Goal: Communication & Community: Answer question/provide support

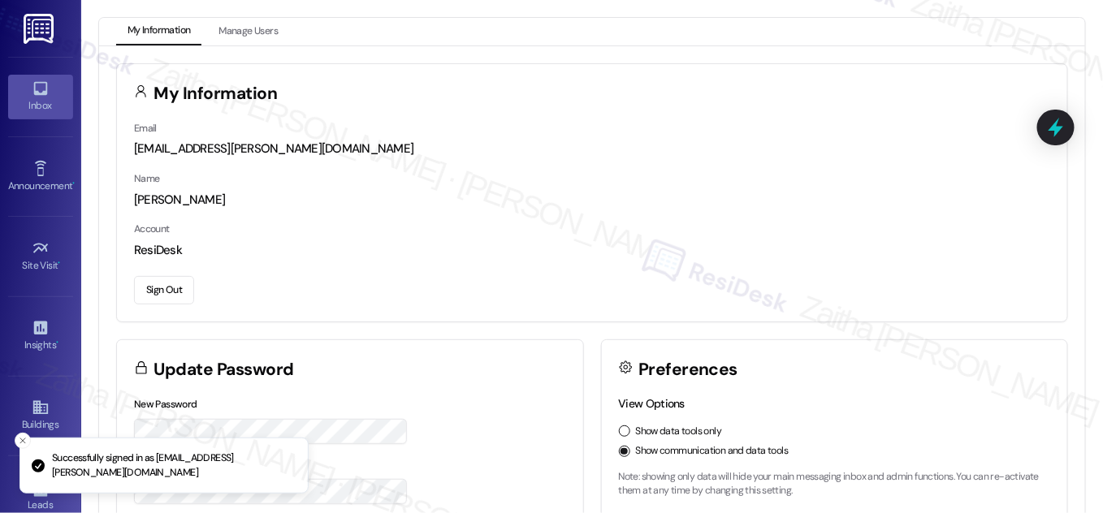
click at [38, 94] on icon at bounding box center [40, 89] width 14 height 14
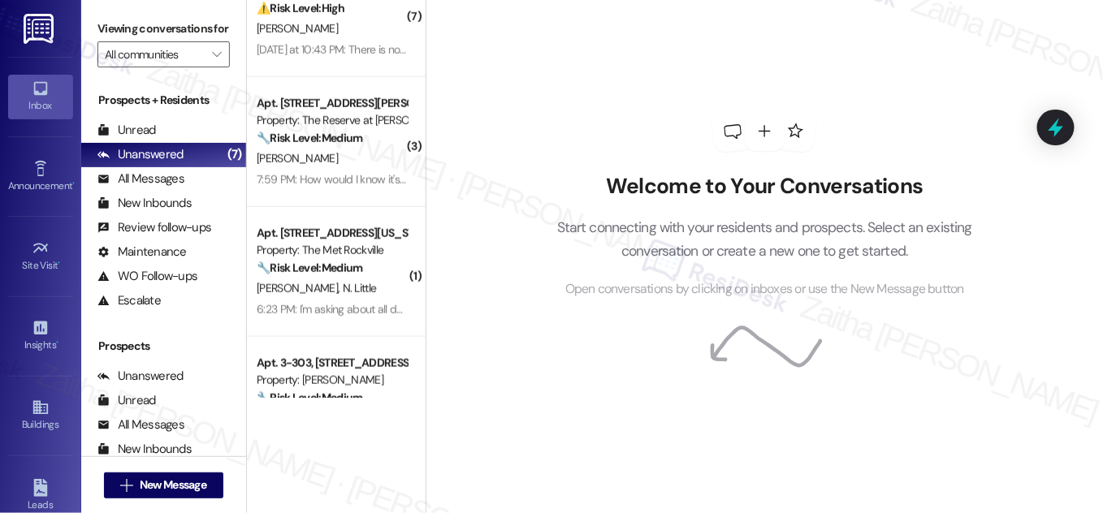
scroll to position [591, 0]
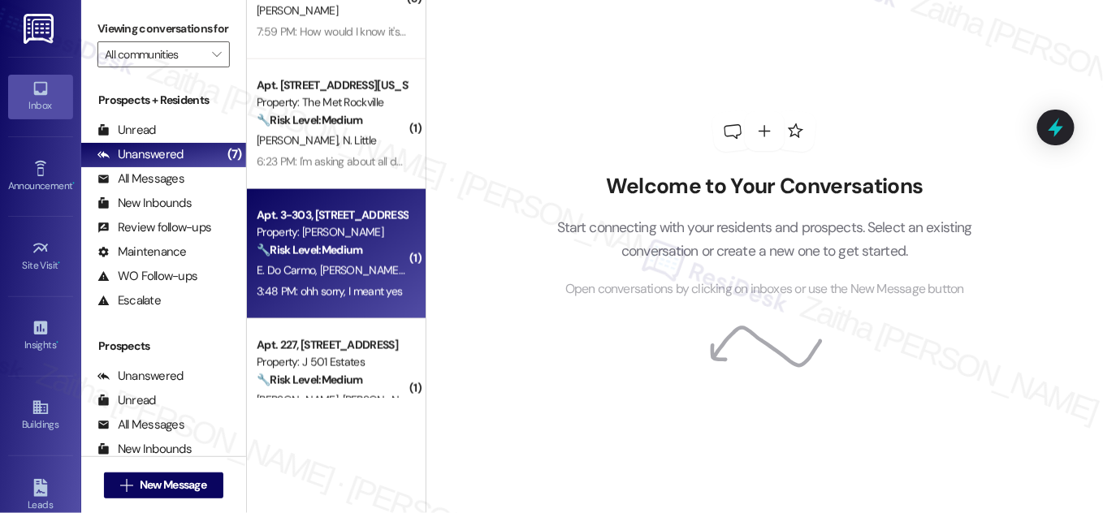
click at [368, 266] on span "[PERSON_NAME] [PERSON_NAME]" at bounding box center [402, 270] width 165 height 15
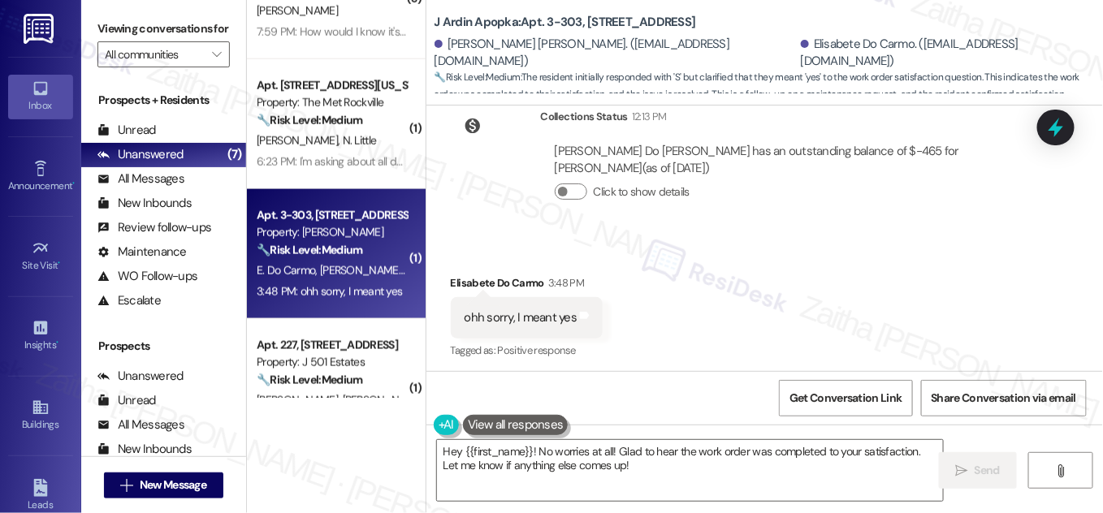
scroll to position [937, 0]
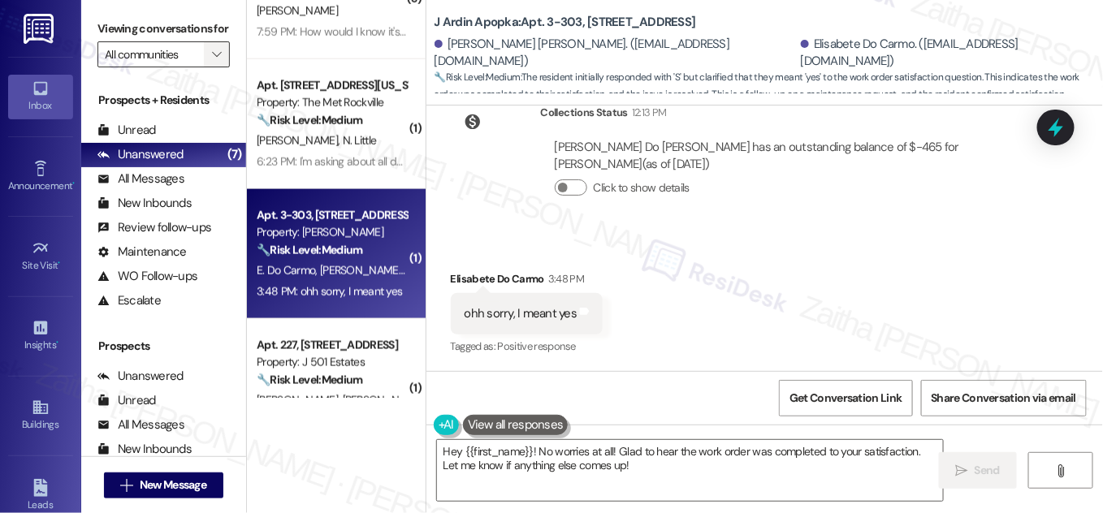
click at [209, 67] on span "" at bounding box center [216, 54] width 15 height 26
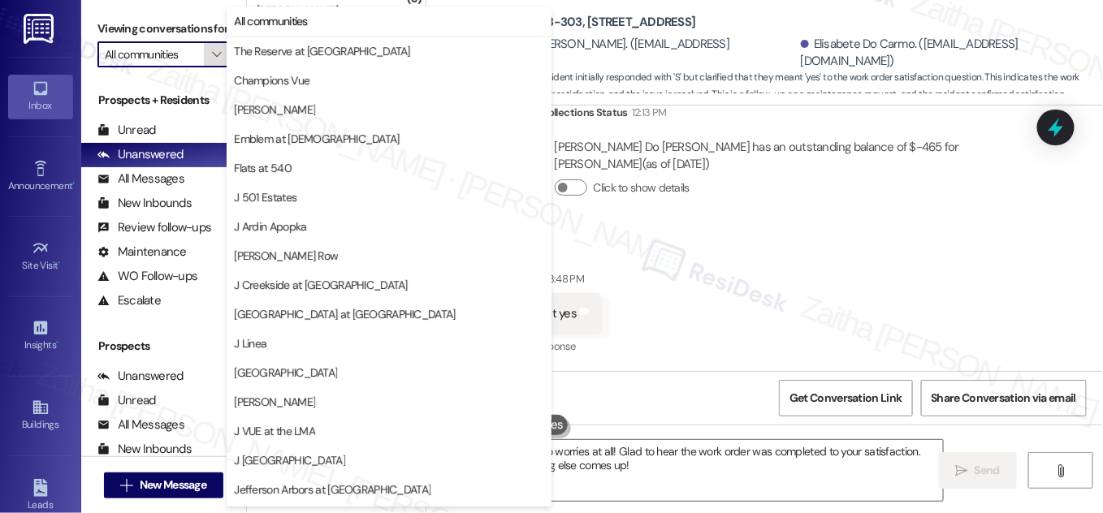
click at [209, 67] on span "" at bounding box center [216, 54] width 15 height 26
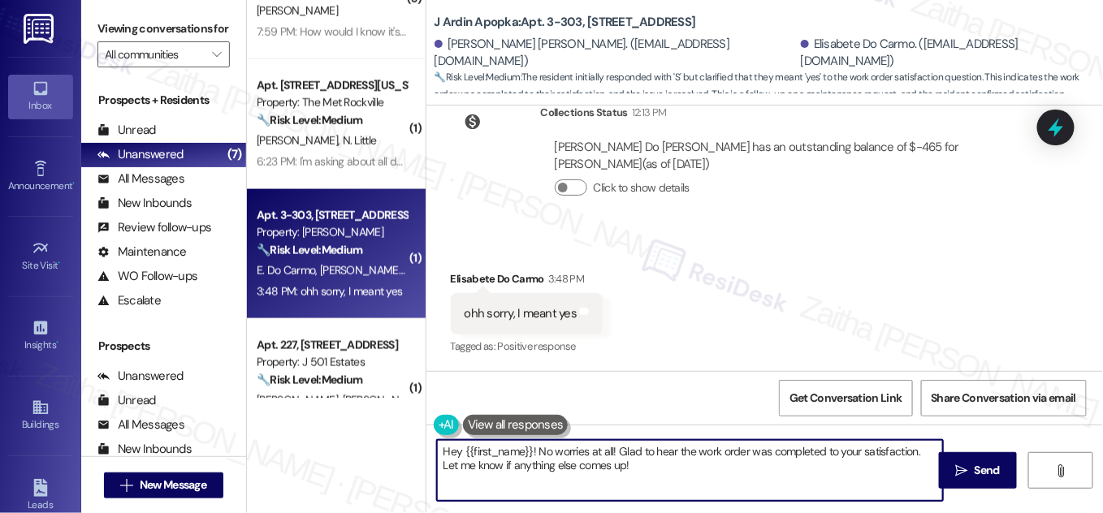
drag, startPoint x: 530, startPoint y: 450, endPoint x: 429, endPoint y: 452, distance: 100.8
click at [429, 452] on div "Hey {{first_name}}! No worries at all! Glad to hear the work order was complete…" at bounding box center [682, 470] width 508 height 63
drag, startPoint x: 821, startPoint y: 448, endPoint x: 823, endPoint y: 483, distance: 34.2
click at [820, 485] on textarea "No worries at all! Glad to hear the work order was completed to your satisfacti…" at bounding box center [690, 470] width 506 height 61
click at [467, 276] on div "Elisabete Do Carmo 3:48 PM" at bounding box center [527, 282] width 153 height 23
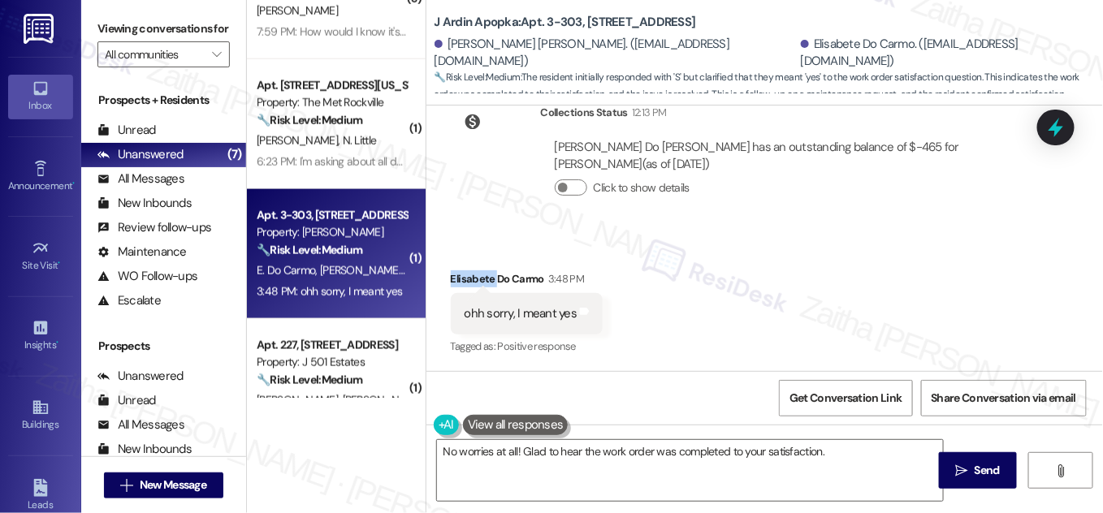
click at [467, 276] on div "Elisabete Do Carmo 3:48 PM" at bounding box center [527, 282] width 153 height 23
copy div "Elisabete"
click at [513, 448] on textarea "No worries at all! Glad to hear the work order was completed to your satisfacti…" at bounding box center [690, 470] width 506 height 61
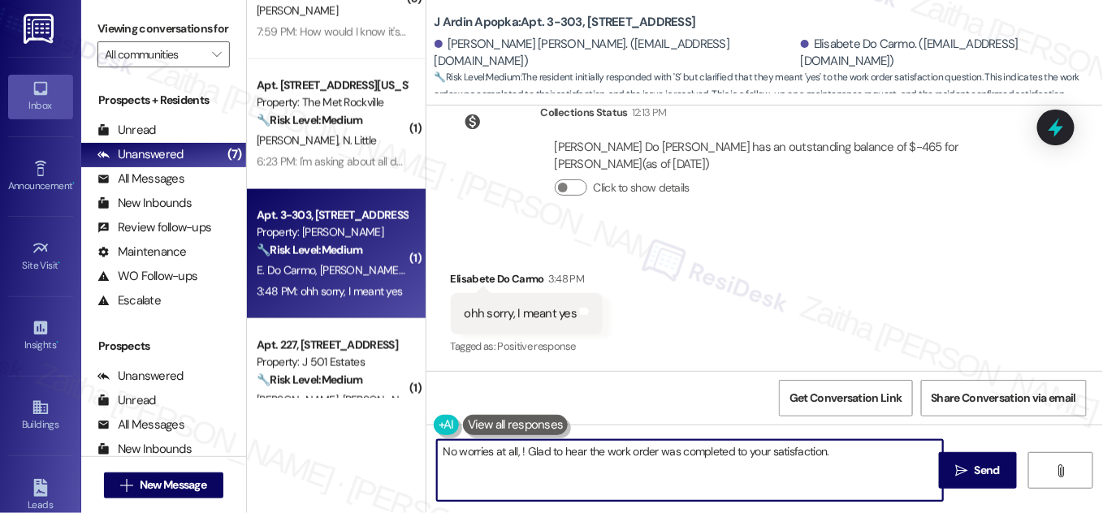
paste textarea "Elisabete"
click at [888, 450] on textarea "No worries at all, [PERSON_NAME]! Glad to hear the work order was completed to …" at bounding box center [690, 470] width 506 height 61
paste textarea "We'd also love to hear your thoughts. Has {{property}} lived up to your expecta…"
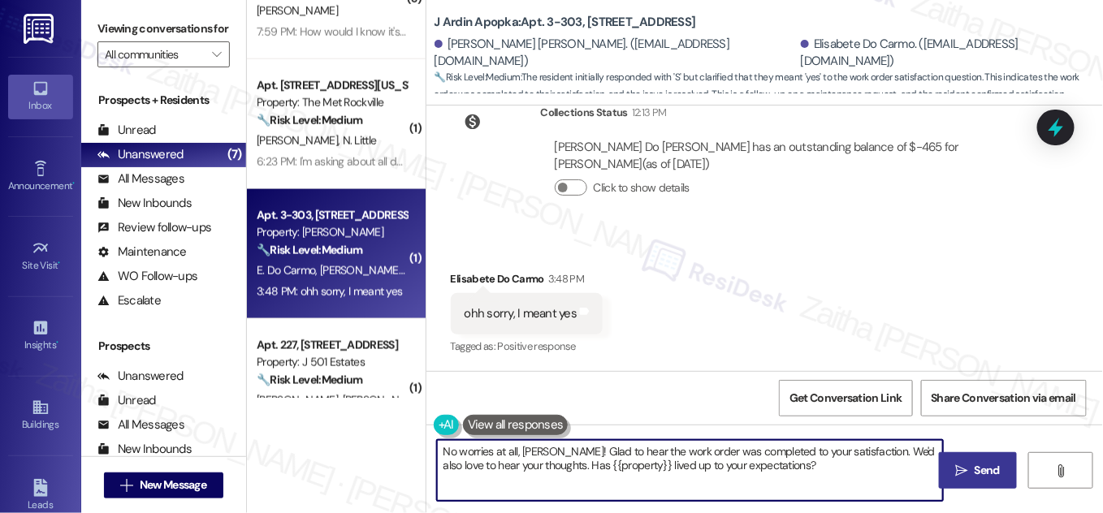
type textarea "No worries at all, [PERSON_NAME]! Glad to hear the work order was completed to …"
click at [943, 464] on button " Send" at bounding box center [978, 470] width 79 height 37
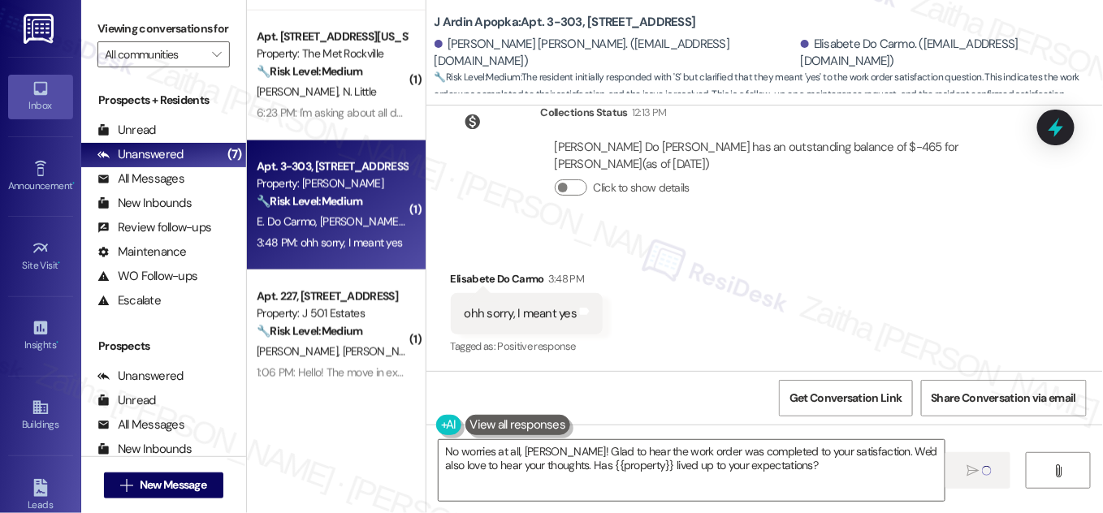
scroll to position [738, 0]
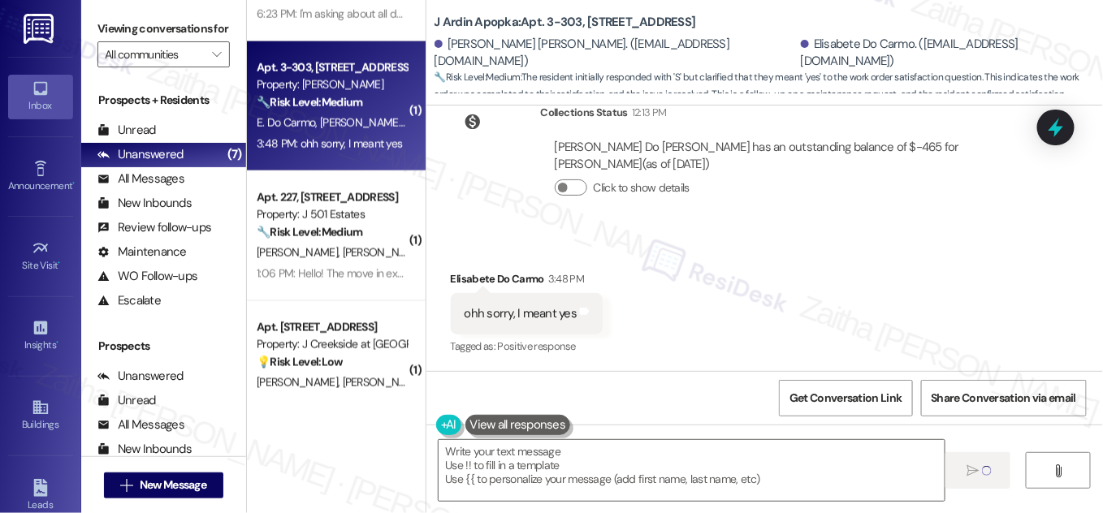
type textarea "Fetching suggested responses. Please feel free to read through the conversation…"
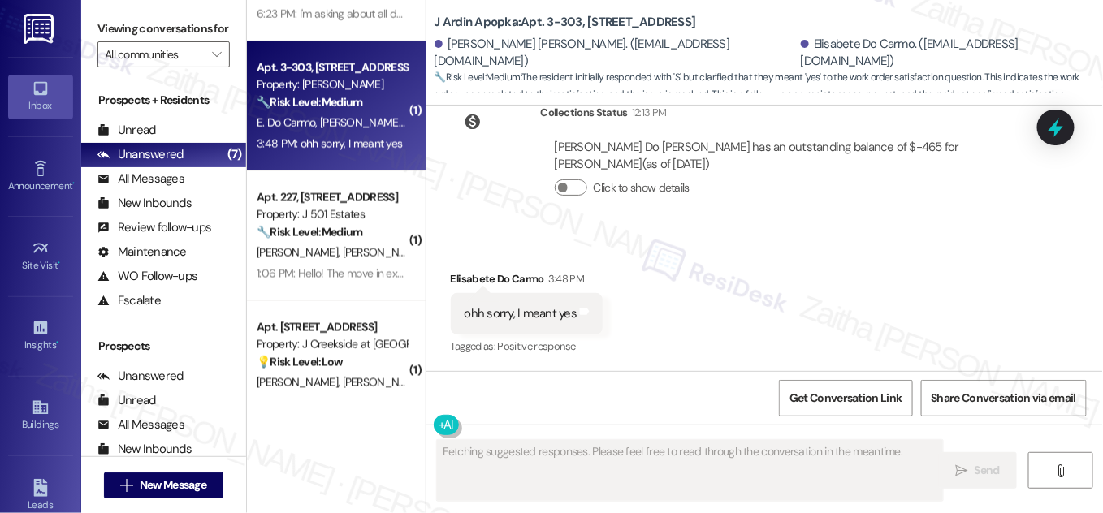
scroll to position [937, 0]
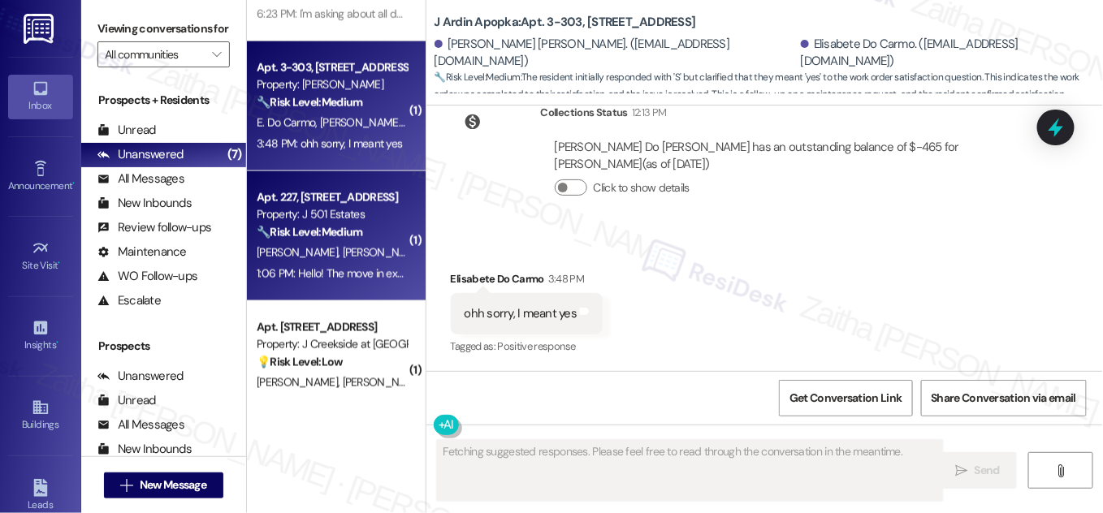
click at [342, 253] on span "[PERSON_NAME]" at bounding box center [385, 252] width 86 height 15
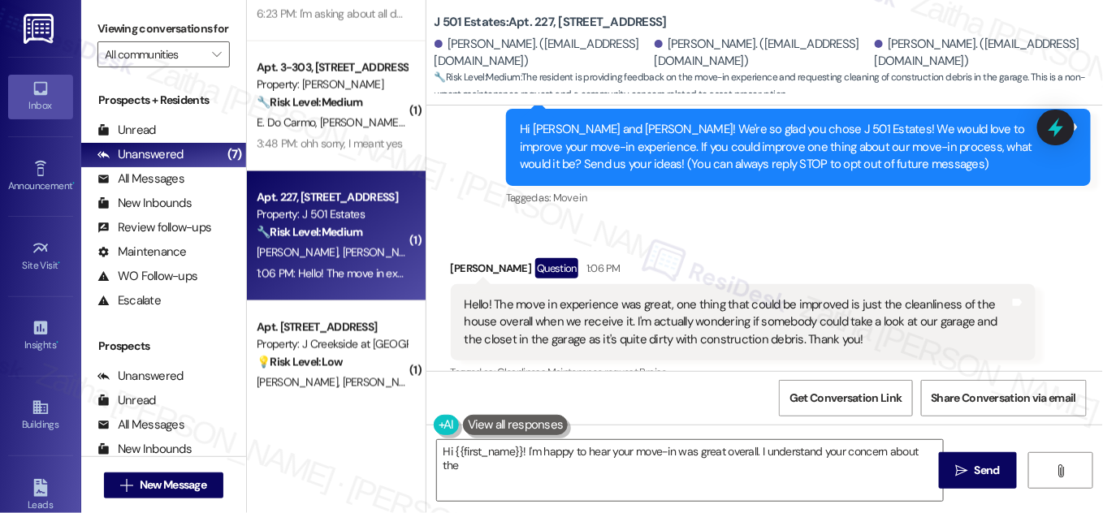
scroll to position [223, 0]
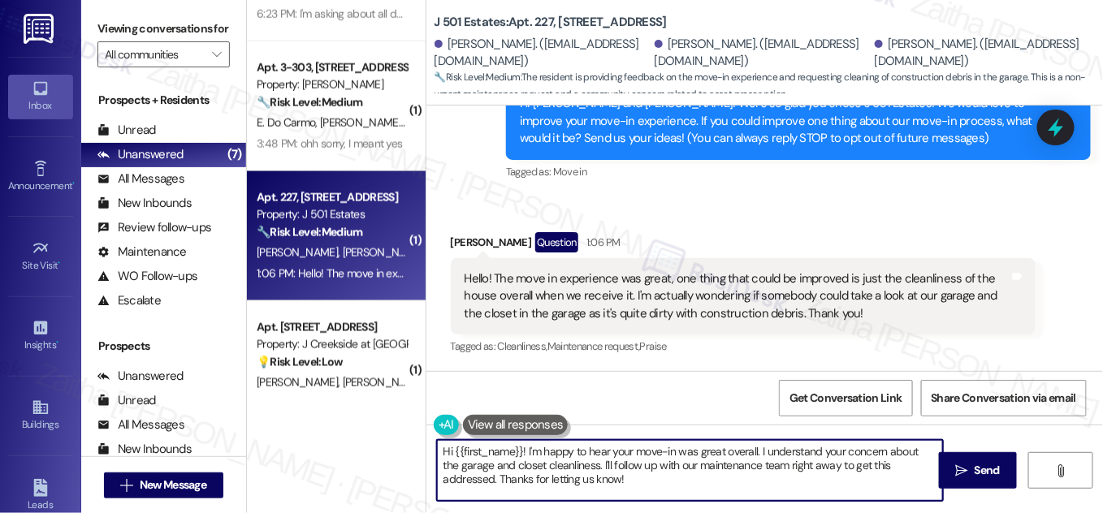
drag, startPoint x: 517, startPoint y: 450, endPoint x: 431, endPoint y: 441, distance: 87.4
click at [430, 443] on div "Hi {{first_name}}! I'm happy to hear your move-in was great overall. I understa…" at bounding box center [682, 470] width 508 height 63
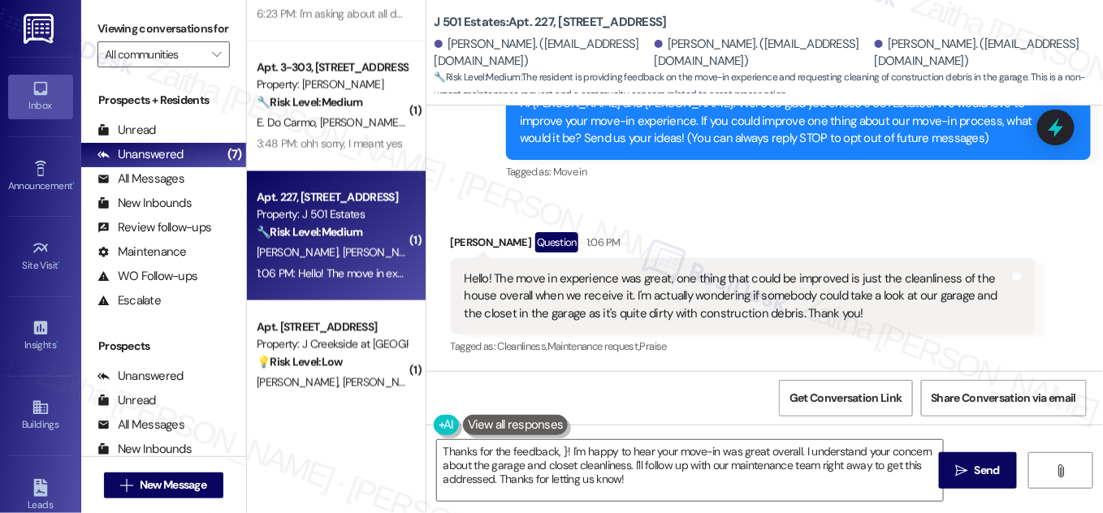
click at [457, 238] on div "[PERSON_NAME] Question 1:06 PM" at bounding box center [743, 245] width 585 height 26
copy div "[PERSON_NAME]"
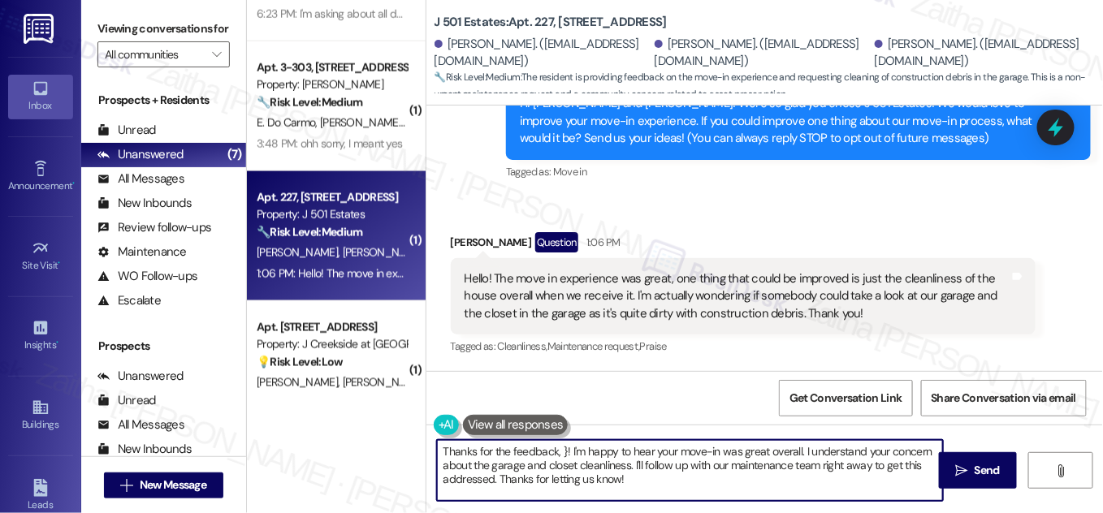
click at [562, 452] on textarea "Thanks for the feedback, }! I'm happy to hear your move-in was great overall. I…" at bounding box center [690, 470] width 506 height 61
paste textarea "[PERSON_NAME]"
click at [801, 463] on textarea "Thanks for the feedback, [PERSON_NAME]! I'm happy to hear your move-in was grea…" at bounding box center [690, 470] width 506 height 61
click at [826, 465] on textarea "Thanks for the feedback, [PERSON_NAME]! I'm happy to hear your move-in was grea…" at bounding box center [690, 470] width 506 height 61
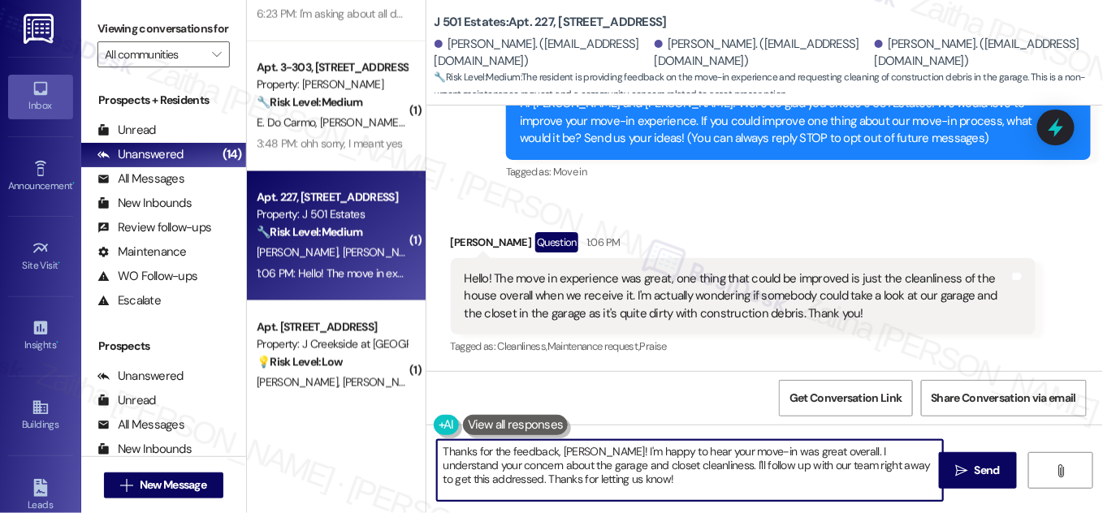
click at [826, 465] on textarea "Thanks for the feedback, [PERSON_NAME]! I'm happy to hear your move-in was grea…" at bounding box center [690, 470] width 506 height 61
click at [573, 483] on textarea "Thanks for the feedback, [PERSON_NAME]! I'm happy to hear your move-in was grea…" at bounding box center [690, 470] width 506 height 61
type textarea "Thanks for the feedback, [PERSON_NAME]! I'm happy to hear your move-in was grea…"
click at [983, 465] on span "Send" at bounding box center [987, 470] width 25 height 17
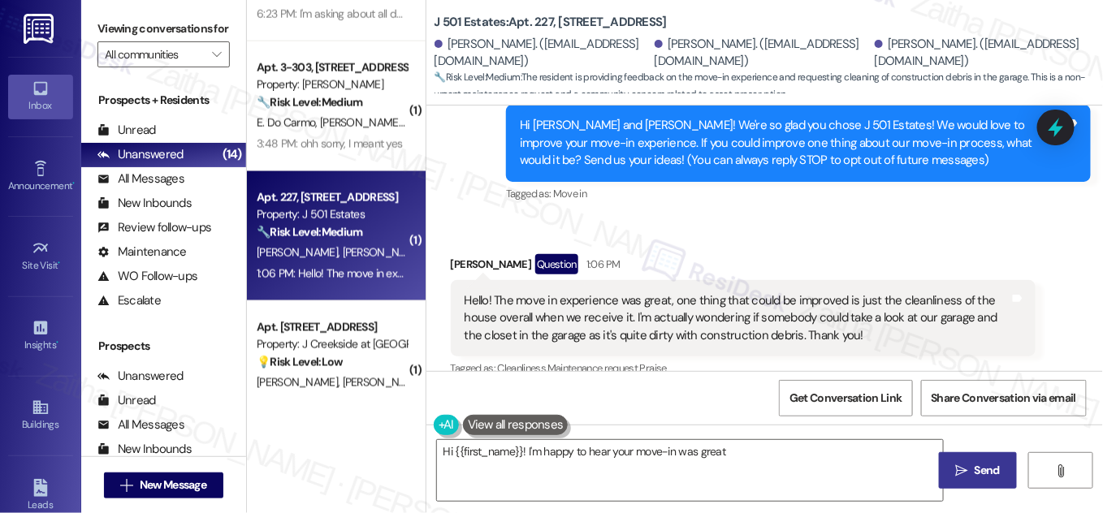
scroll to position [222, 0]
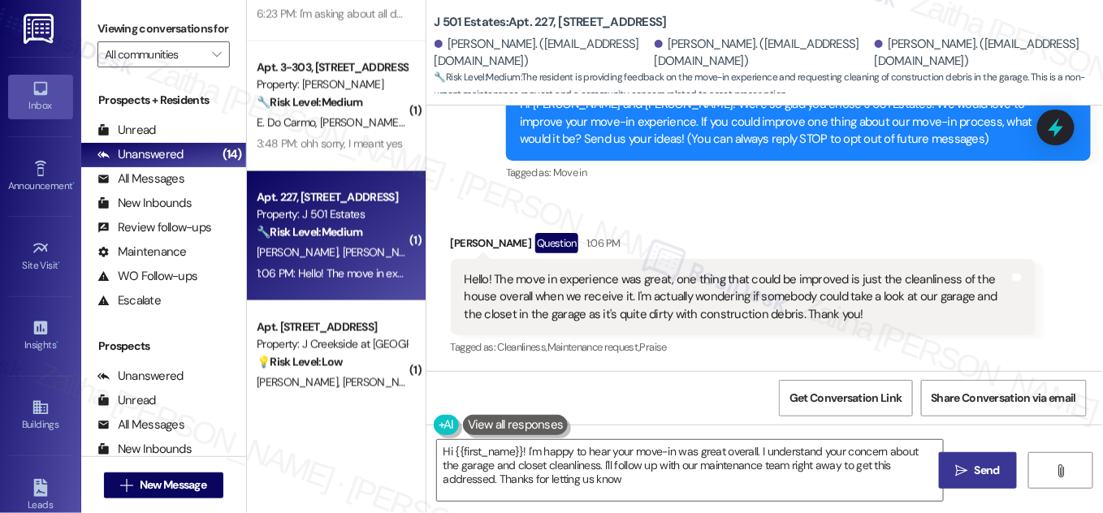
type textarea "Hi {{first_name}}! I'm happy to hear your move-in was great overall. I understa…"
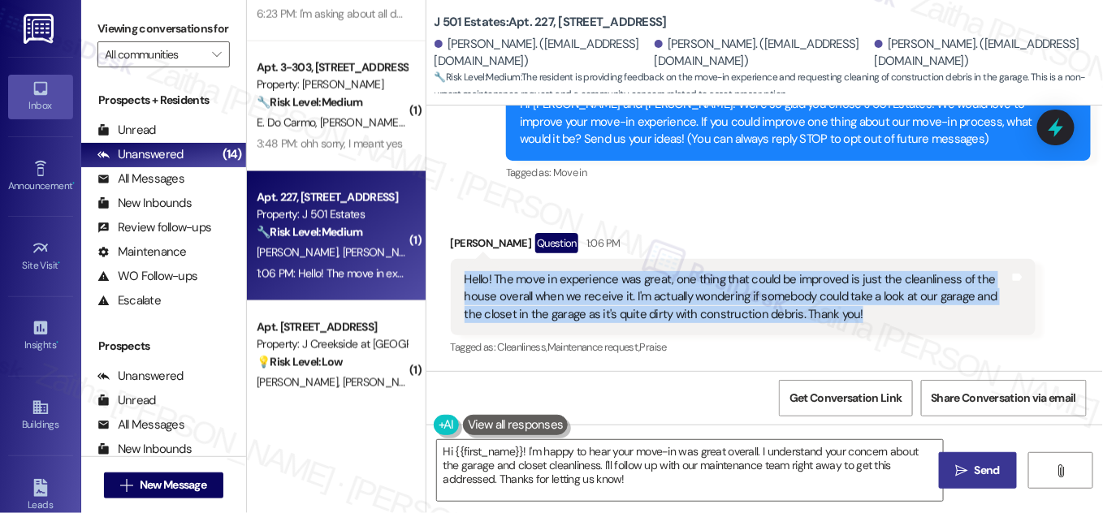
drag, startPoint x: 457, startPoint y: 276, endPoint x: 891, endPoint y: 318, distance: 435.9
click at [891, 318] on div "Hello! The move in experience was great, one thing that could be improved is ju…" at bounding box center [743, 297] width 585 height 76
copy div "Hello! The move in experience was great, one thing that could be improved is ju…"
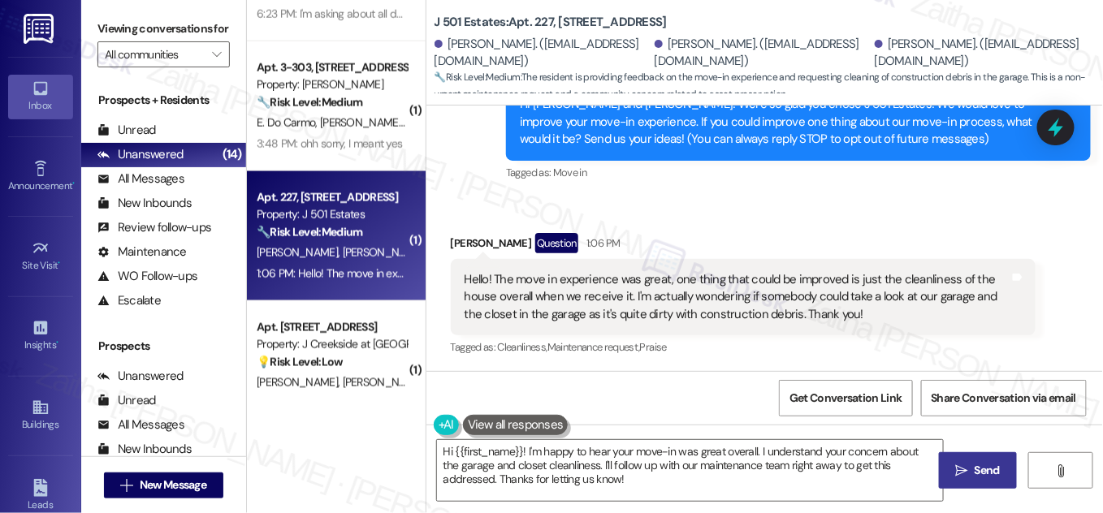
click at [1043, 245] on div "Received via SMS [PERSON_NAME] Question 1:06 PM Hello! The move in experience w…" at bounding box center [764, 284] width 677 height 175
click at [1061, 124] on icon at bounding box center [1056, 128] width 28 height 28
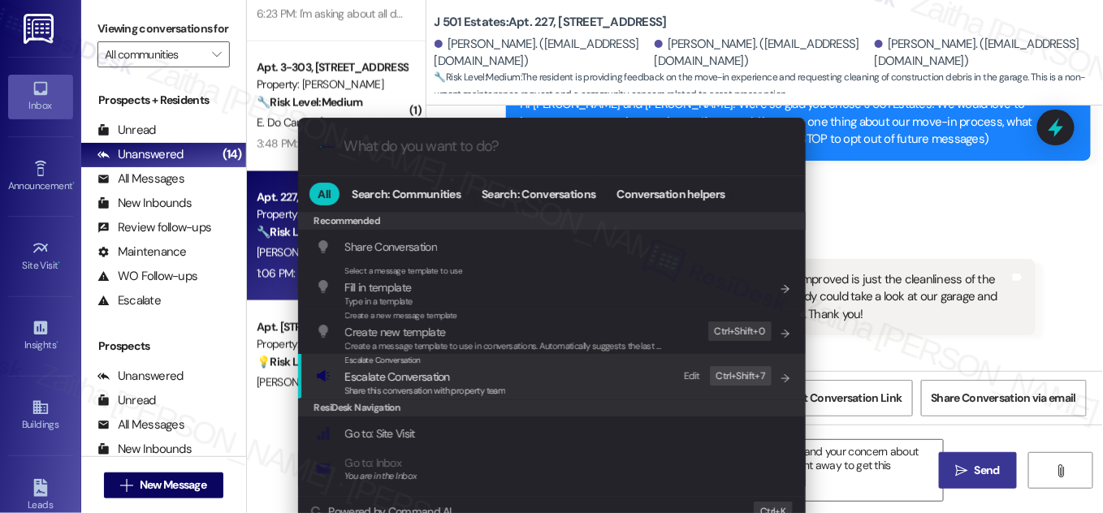
click at [376, 377] on span "Escalate Conversation" at bounding box center [397, 377] width 105 height 15
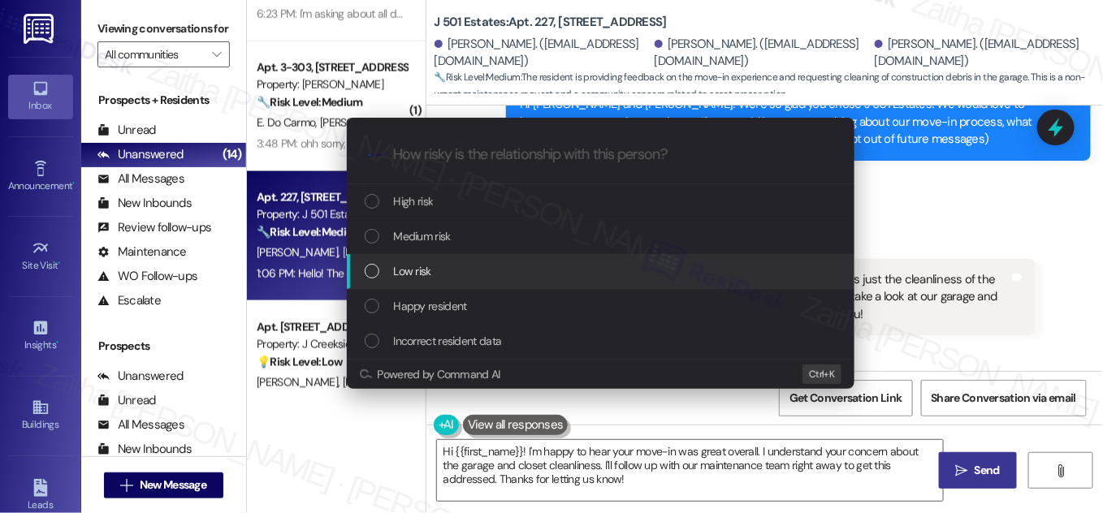
click at [456, 270] on div "Low risk" at bounding box center [602, 271] width 475 height 18
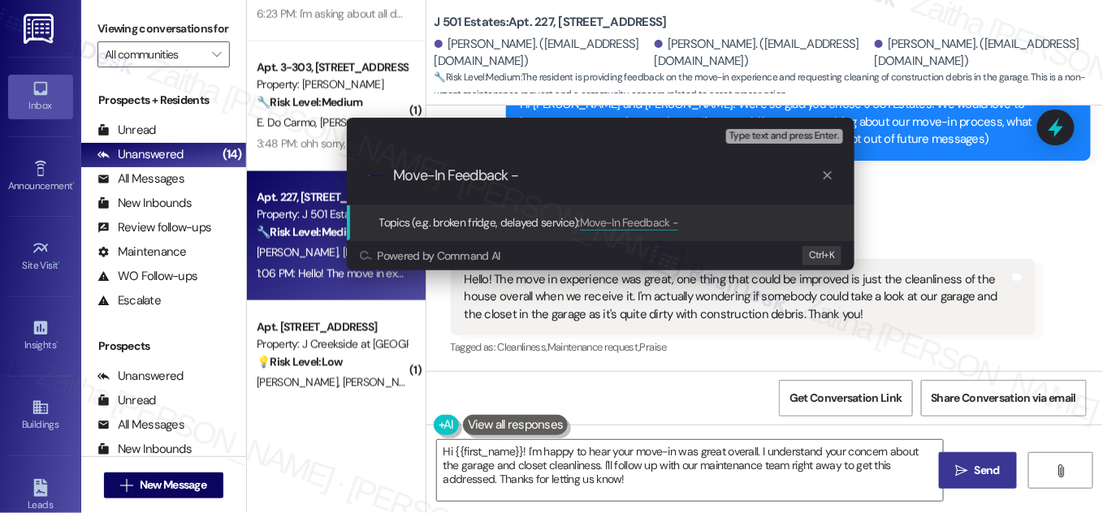
paste input "Garage & Closet Cleanliness"
type input "Move-In Feedback - Garage & Closet Cleanliness"
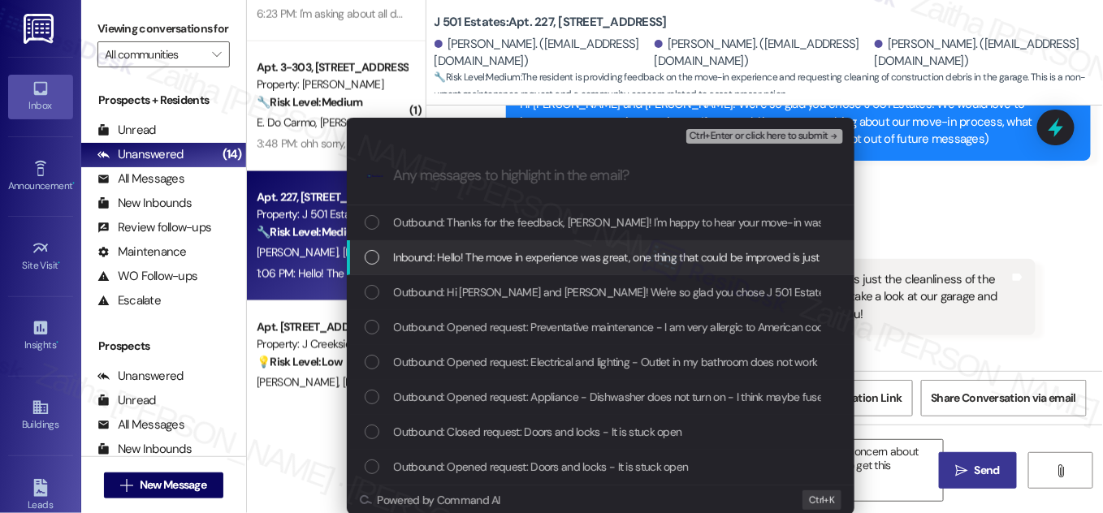
click at [386, 255] on div "Inbound: Hello! The move in experience was great, one thing that could be impro…" at bounding box center [602, 258] width 475 height 18
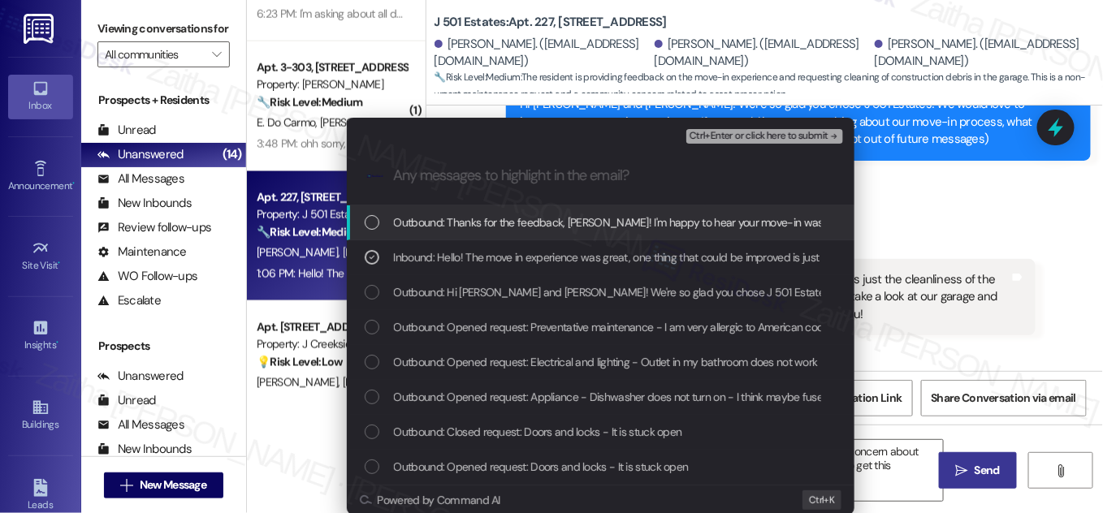
click at [749, 140] on span "Ctrl+Enter or click here to submit" at bounding box center [759, 136] width 139 height 11
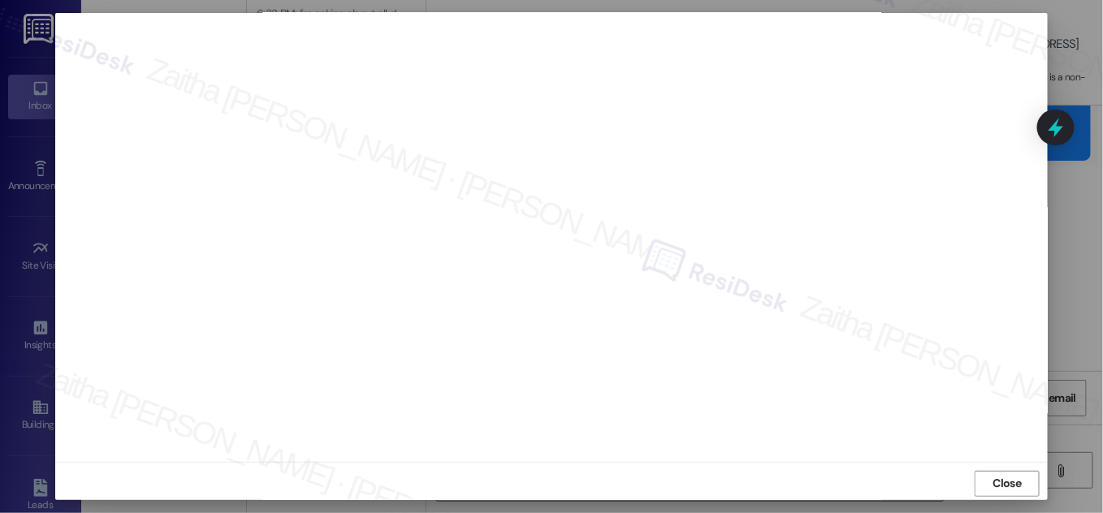
scroll to position [17, 0]
click at [1007, 482] on span "Close" at bounding box center [1008, 479] width 28 height 17
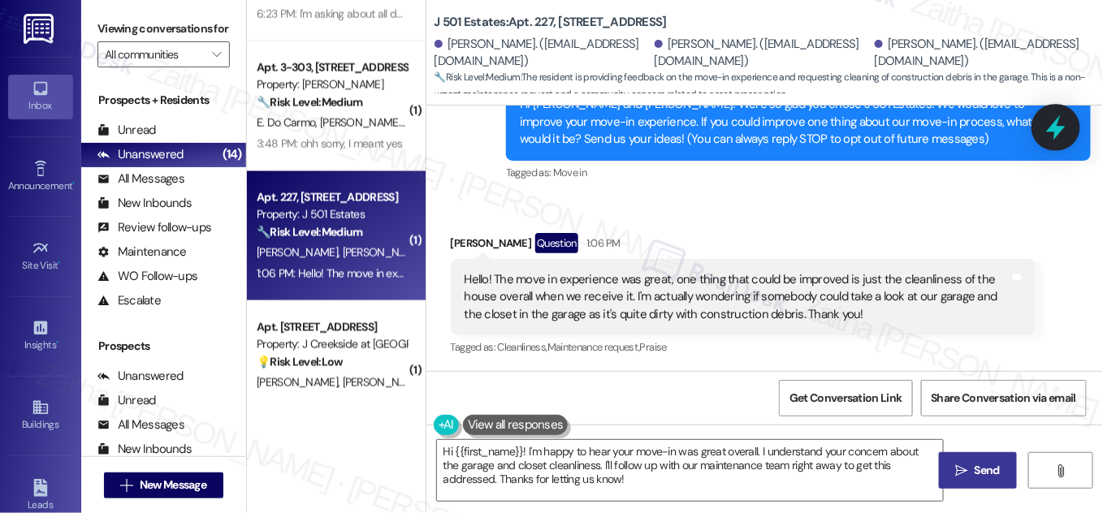
click at [1059, 131] on icon at bounding box center [1055, 127] width 19 height 25
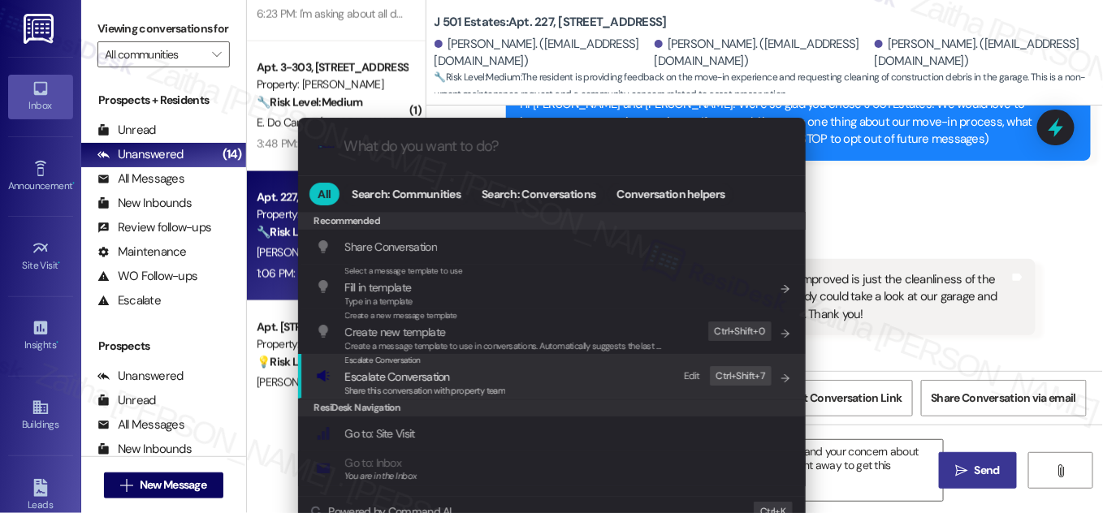
click at [374, 374] on span "Escalate Conversation" at bounding box center [397, 377] width 105 height 15
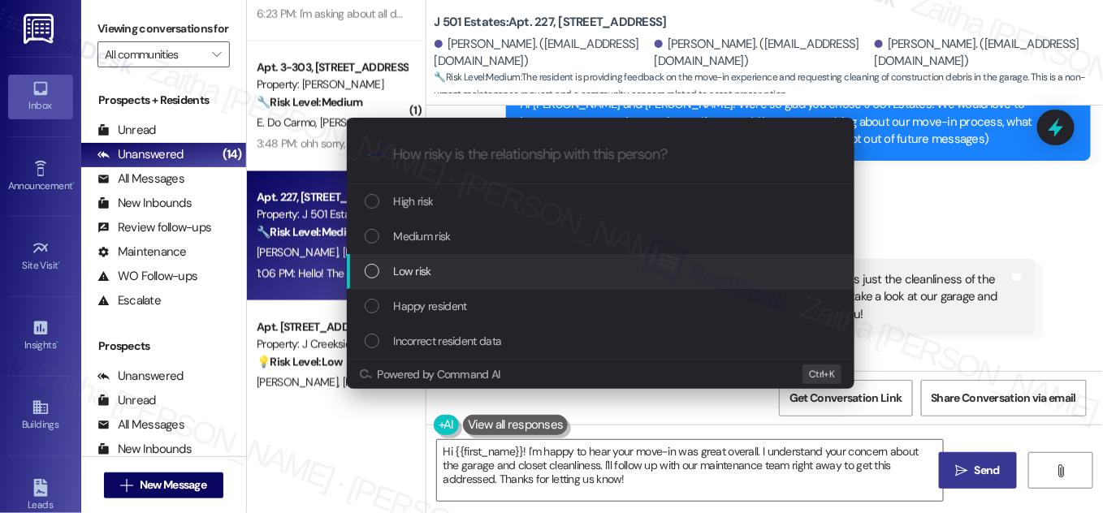
click at [431, 271] on div "Low risk" at bounding box center [602, 271] width 475 height 18
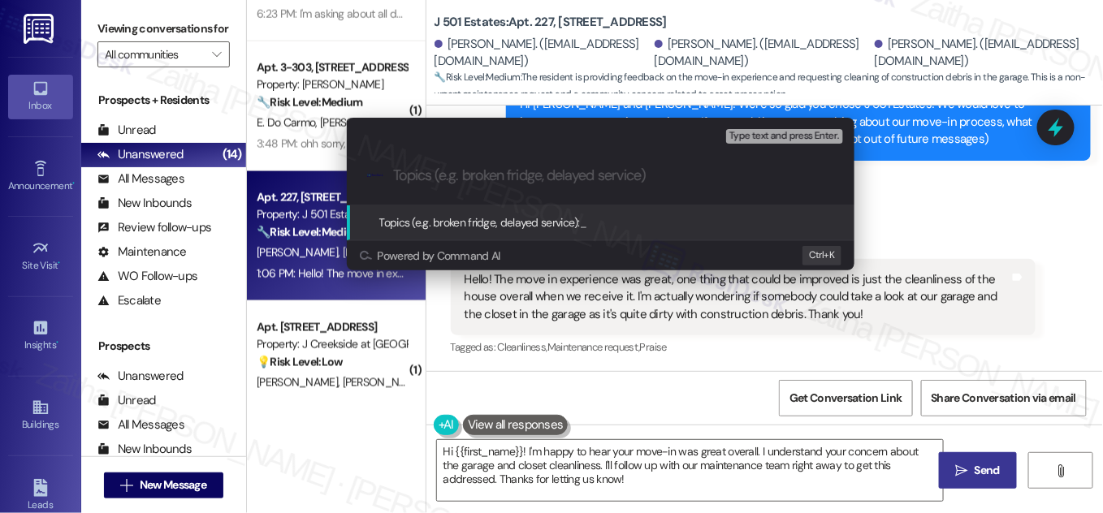
paste input "Move-In Feedback – Garage & Closet Cleanliness"
type input "Move-In Feedback – Garage & Closet Cleanliness"
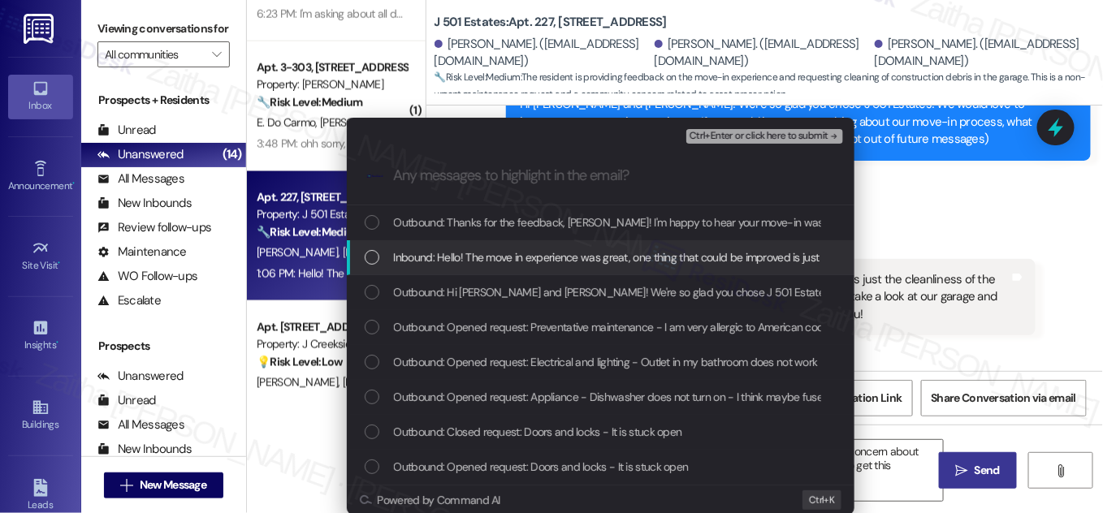
click at [437, 266] on span "Inbound: Hello! The move in experience was great, one thing that could be impro…" at bounding box center [1088, 258] width 1388 height 18
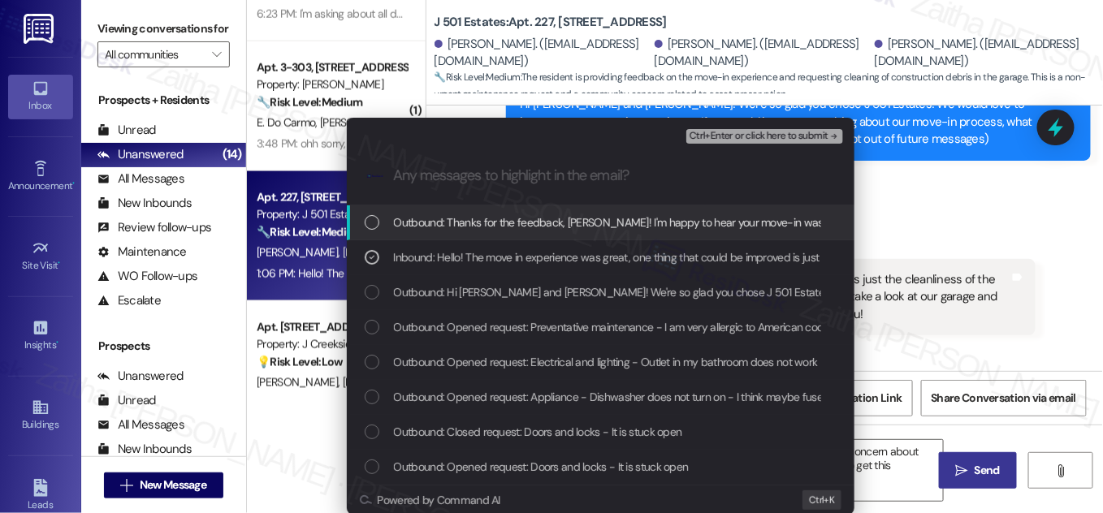
click at [744, 127] on div "Ctrl+Enter or click here to submit" at bounding box center [766, 136] width 160 height 21
click at [745, 132] on span "Ctrl+Enter or click here to submit" at bounding box center [759, 136] width 139 height 11
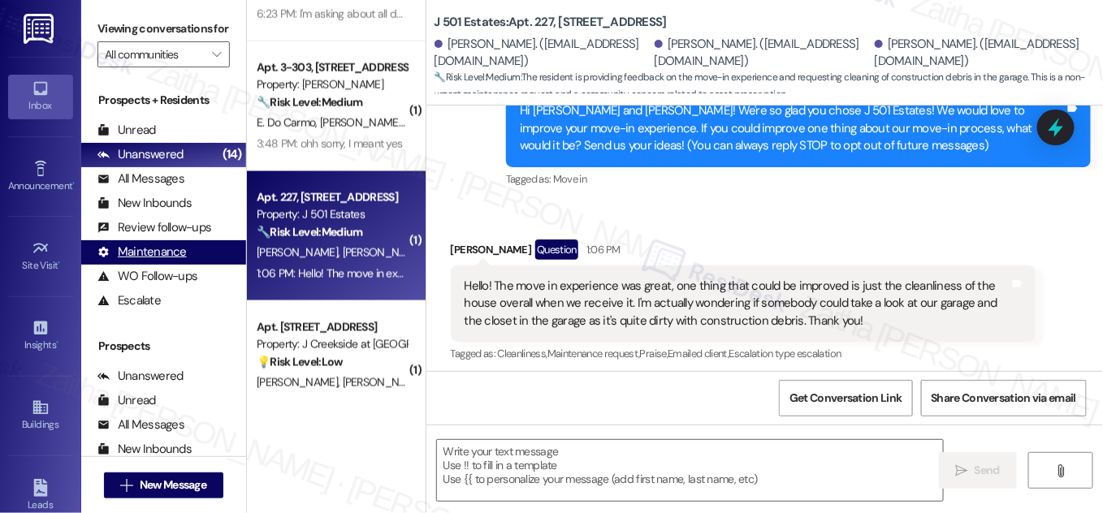
type textarea "Fetching suggested responses. Please feel free to read through the conversation…"
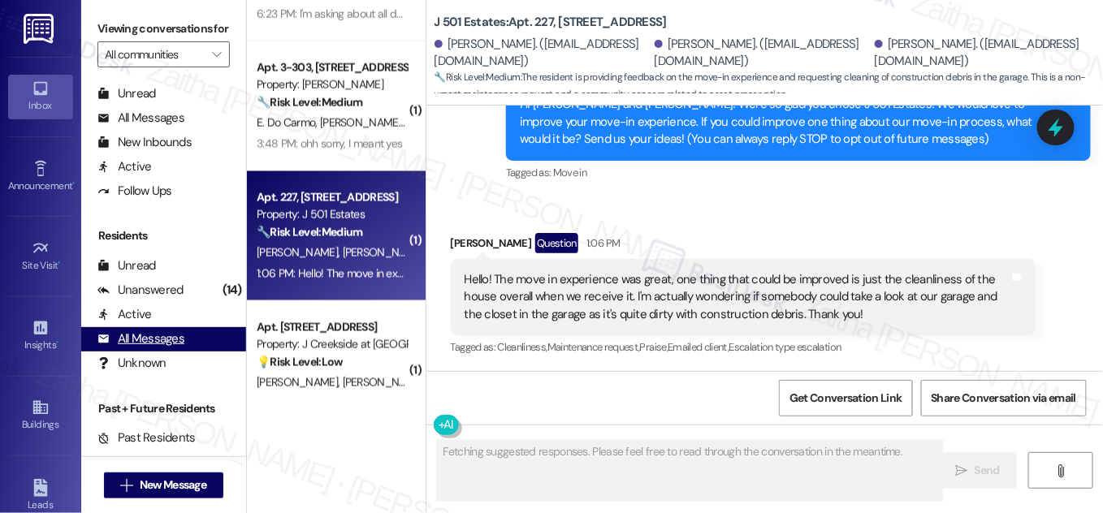
scroll to position [312, 0]
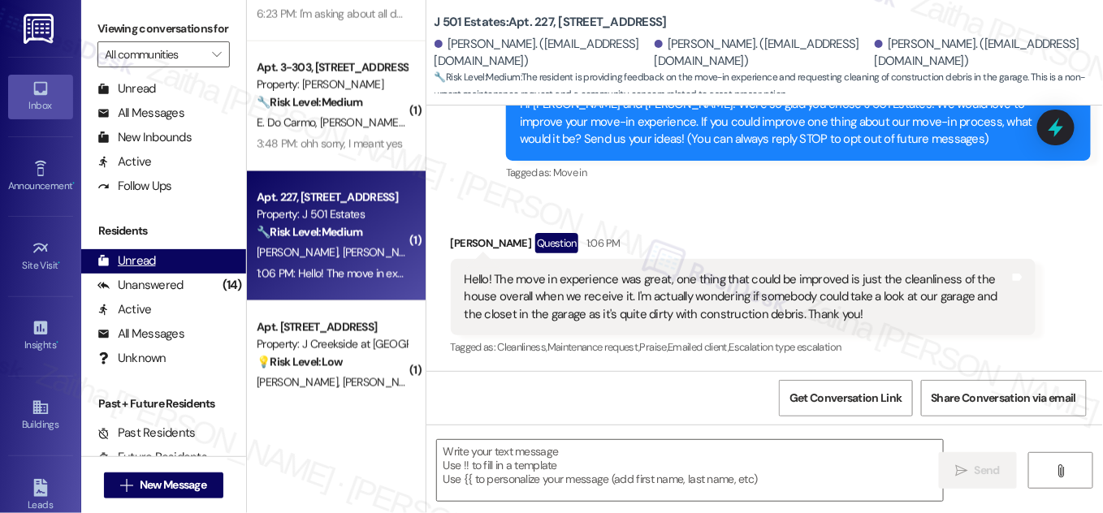
click at [171, 274] on div "Unread (0)" at bounding box center [163, 261] width 165 height 24
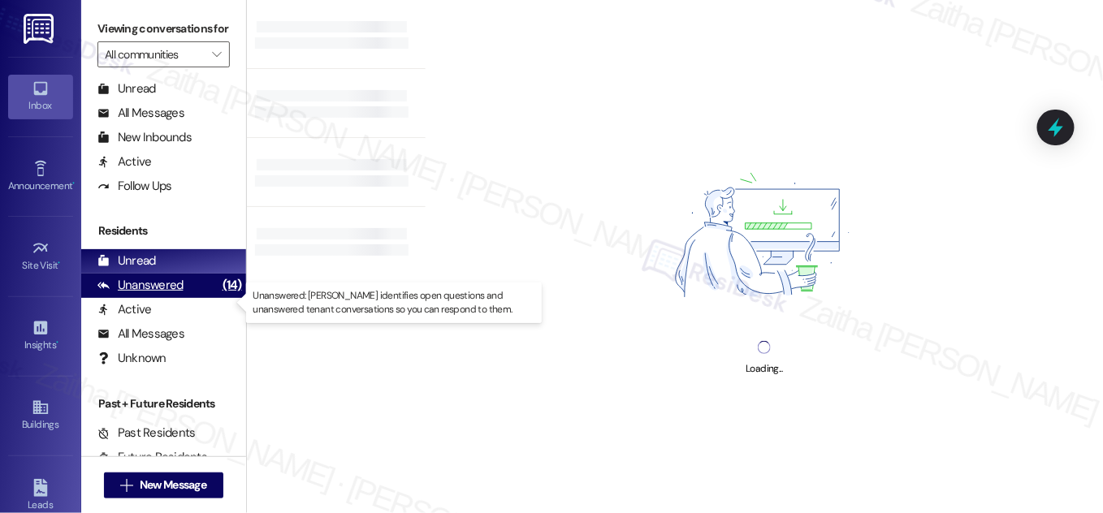
click at [170, 294] on div "Unanswered" at bounding box center [140, 285] width 86 height 17
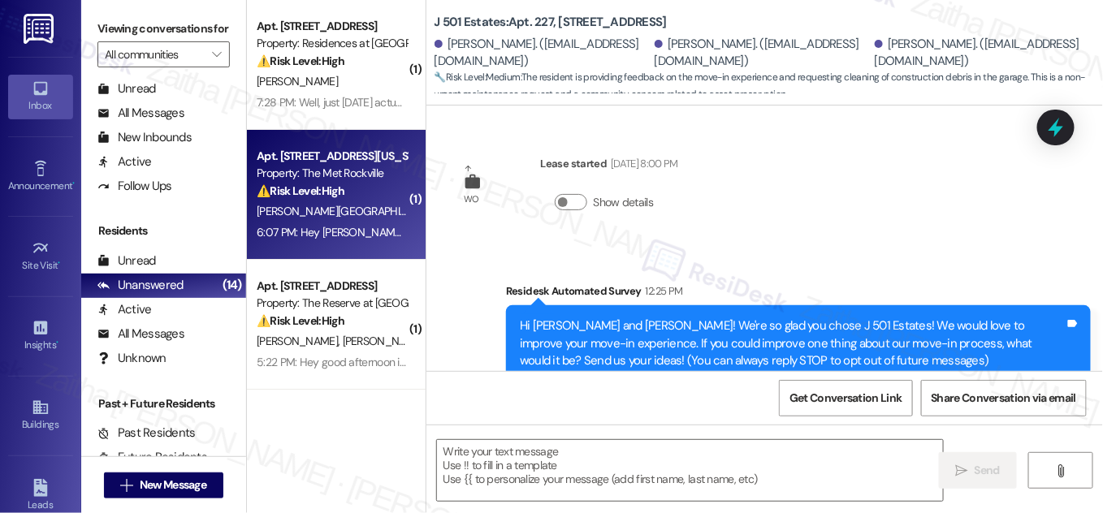
scroll to position [222, 0]
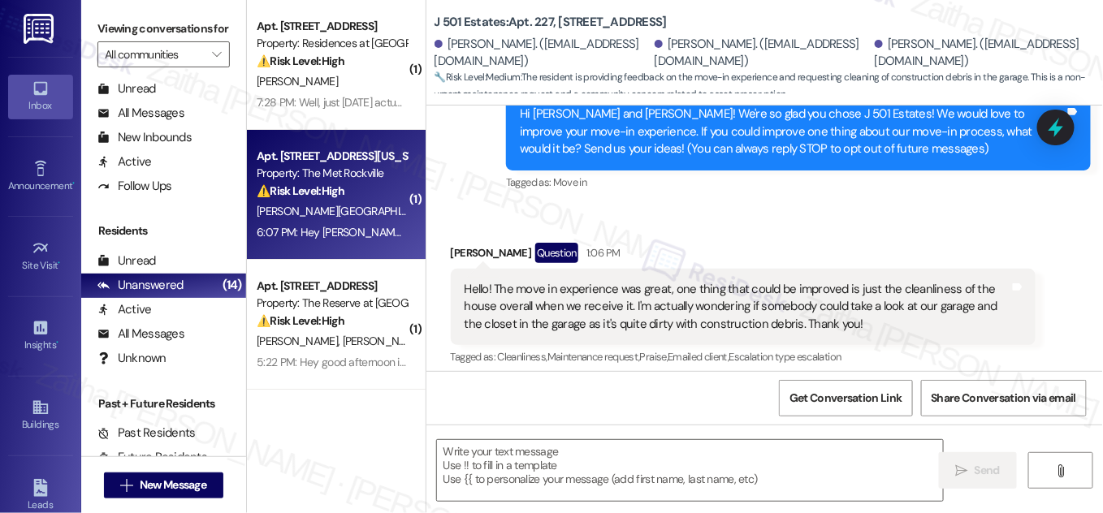
type textarea "Fetching suggested responses. Please feel free to read through the conversation…"
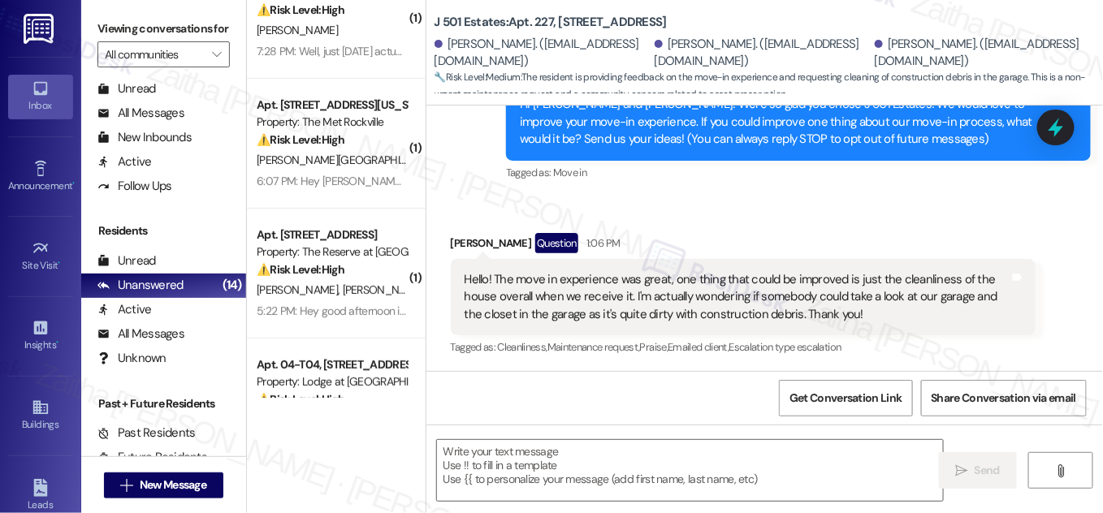
scroll to position [73, 0]
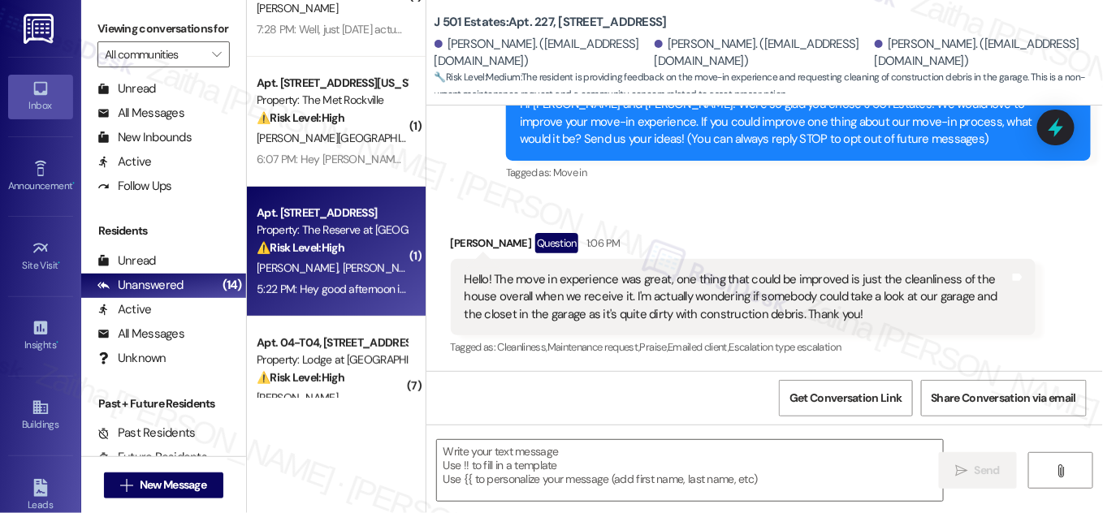
click at [353, 242] on div "⚠️ Risk Level: High The resident reports a dryer leaking, which could cause wat…" at bounding box center [332, 248] width 150 height 17
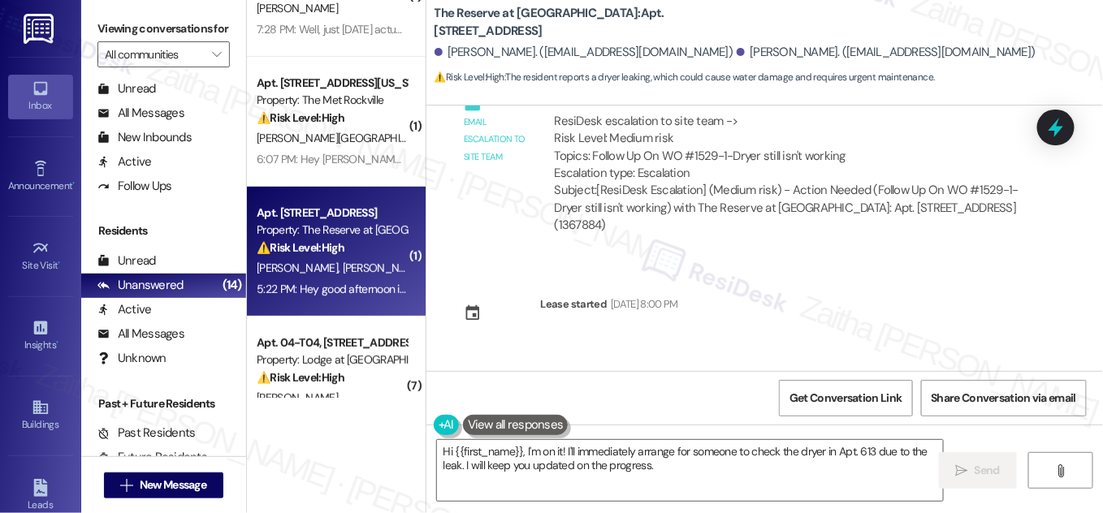
scroll to position [3438, 0]
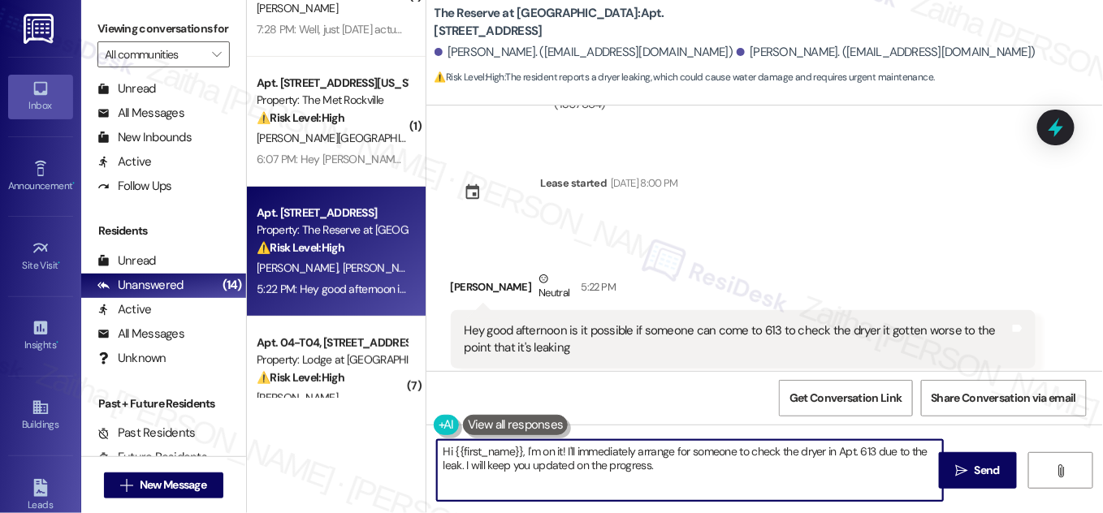
drag, startPoint x: 524, startPoint y: 450, endPoint x: 665, endPoint y: 478, distance: 144.0
click at [665, 480] on textarea "Hi {{first_name}}, I'm on it! I'll immediately arrange for someone to check the…" at bounding box center [690, 470] width 506 height 61
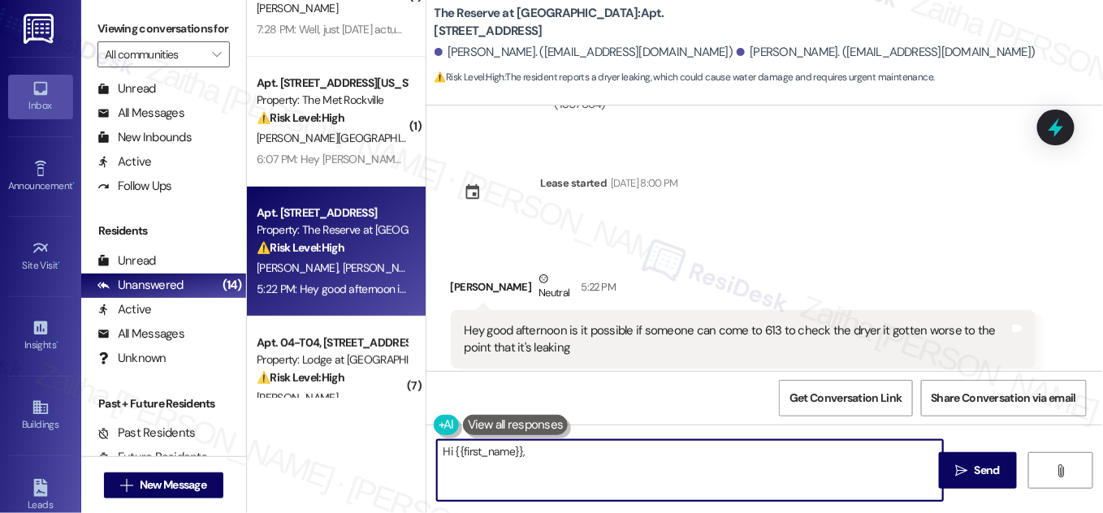
click at [457, 271] on div "[PERSON_NAME] Neutral 5:22 PM" at bounding box center [743, 291] width 585 height 40
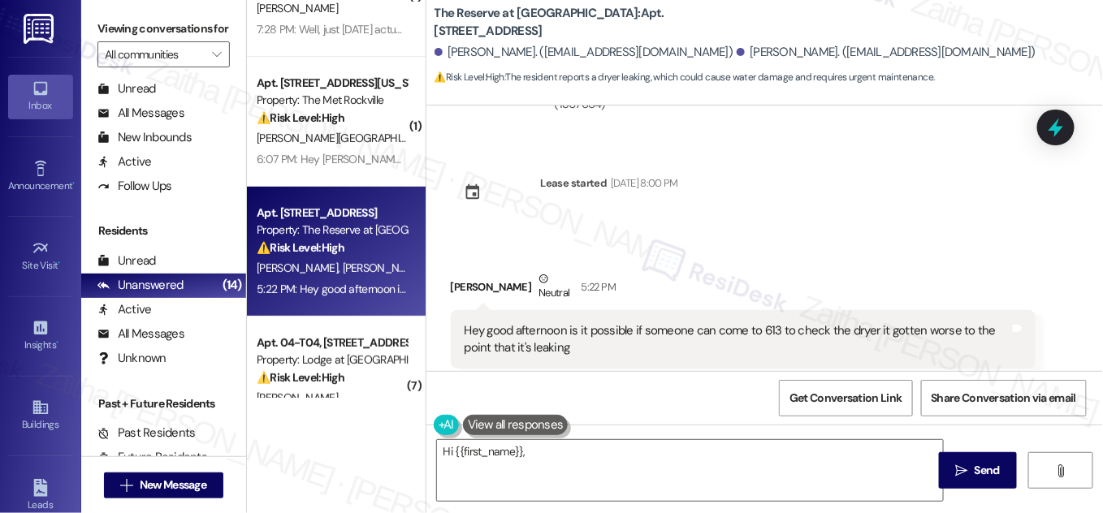
click at [452, 271] on div "[PERSON_NAME] Neutral 5:22 PM" at bounding box center [743, 291] width 585 height 40
copy div "Jazel"
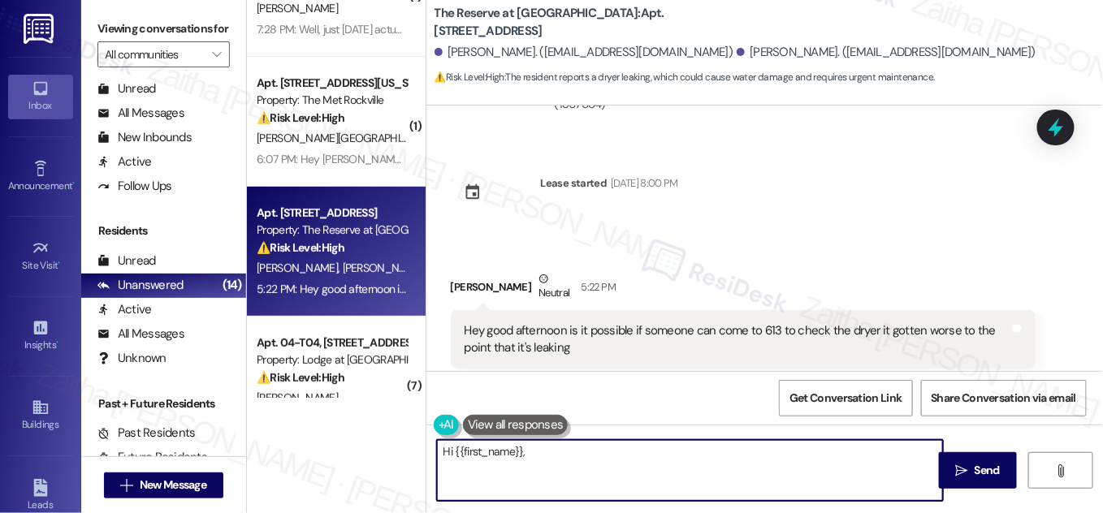
drag, startPoint x: 452, startPoint y: 450, endPoint x: 590, endPoint y: 452, distance: 137.3
click at [590, 452] on textarea "Hi {{first_name}}," at bounding box center [690, 470] width 506 height 61
paste textarea "Jazel"
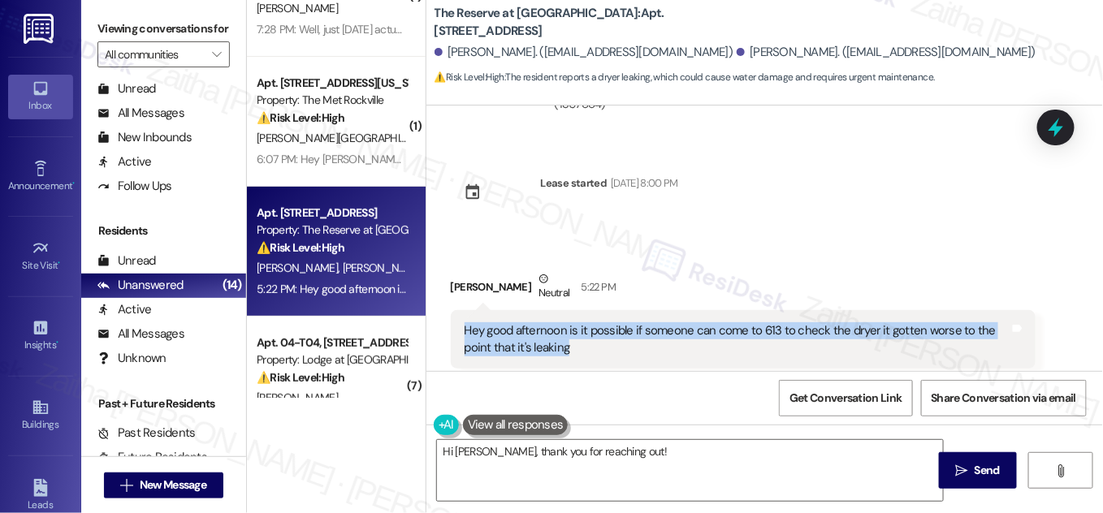
drag, startPoint x: 461, startPoint y: 294, endPoint x: 615, endPoint y: 327, distance: 157.1
click at [615, 327] on div "Hey good afternoon is it possible if someone can come to 613 to check the dryer…" at bounding box center [743, 339] width 585 height 59
copy div "Hey good afternoon is it possible if someone can come to 613 to check the dryer…"
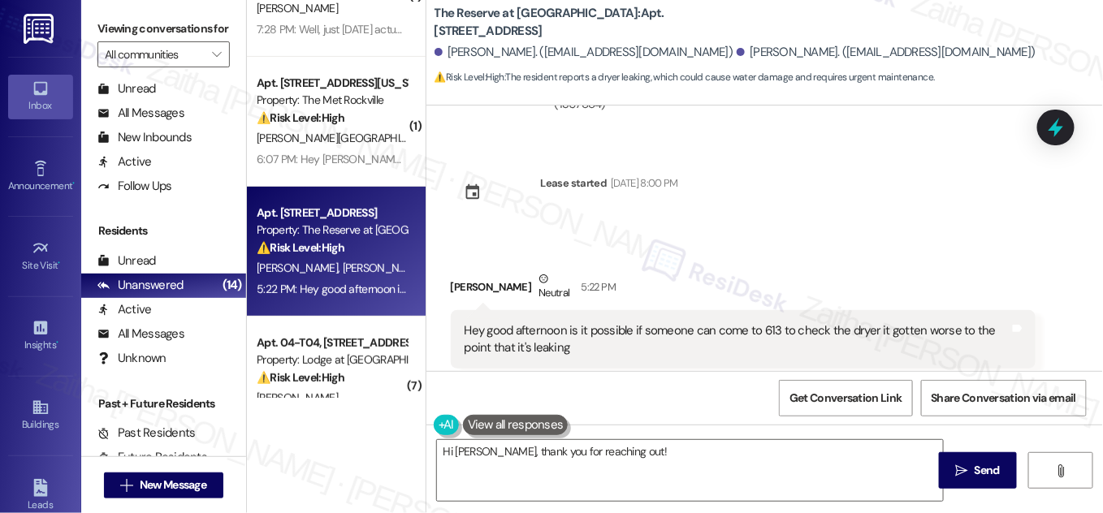
click at [745, 234] on div "Received via SMS [PERSON_NAME] Neutral 5:22 PM Hey good afternoon is it possibl…" at bounding box center [764, 319] width 677 height 171
click at [644, 453] on textarea "Hi [PERSON_NAME], thank you for reaching out!" at bounding box center [690, 470] width 506 height 61
drag, startPoint x: 824, startPoint y: 294, endPoint x: 829, endPoint y: 309, distance: 15.7
click at [829, 323] on div "Hey good afternoon is it possible if someone can come to 613 to check the dryer…" at bounding box center [737, 340] width 545 height 35
copy div "he dryer it gotten worse to the point that it's leaking"
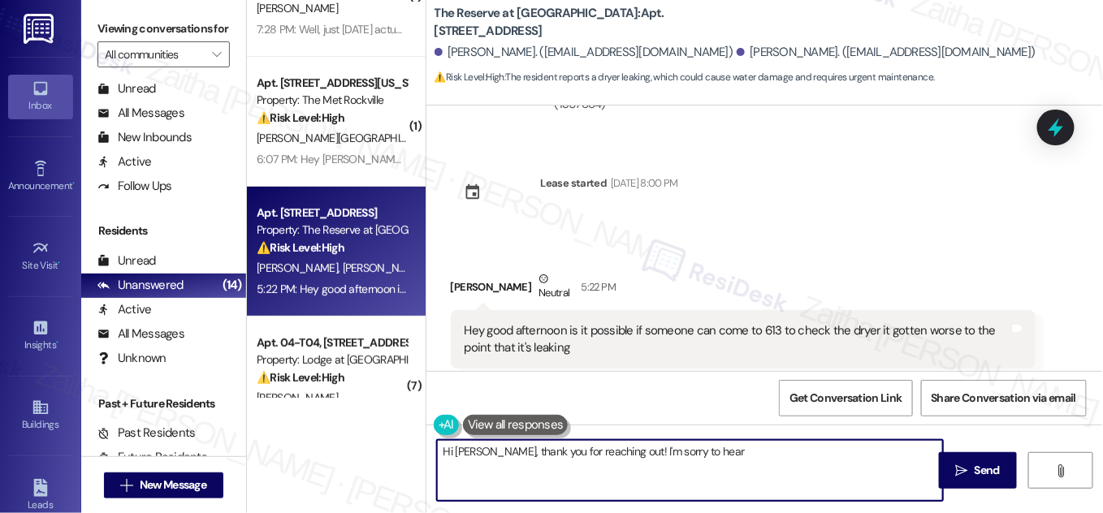
click at [721, 453] on textarea "Hi [PERSON_NAME], thank you for reaching out! I'm sorry to hear" at bounding box center [690, 470] width 506 height 61
paste textarea "he dryer it gotten worse to the point that it's leaking"
drag, startPoint x: 798, startPoint y: 451, endPoint x: 929, endPoint y: 450, distance: 130.8
click at [929, 450] on textarea "Hi [PERSON_NAME], thank you for reaching out! I'm sorry to hear he dryer it got…" at bounding box center [690, 470] width 506 height 61
drag, startPoint x: 496, startPoint y: 454, endPoint x: 449, endPoint y: 452, distance: 46.3
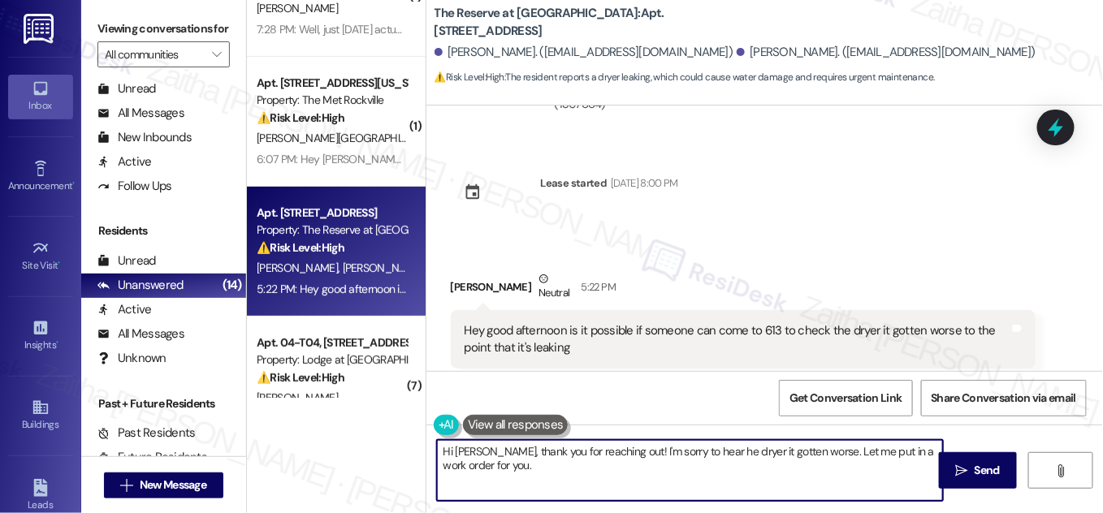
click at [437, 448] on textarea "Hi [PERSON_NAME], thank you for reaching out! I'm sorry to hear he dryer it got…" at bounding box center [690, 470] width 506 height 61
click at [448, 456] on textarea "Hi [PERSON_NAME], thank you for reaching out! I'm sorry to hear he dryer it got…" at bounding box center [690, 470] width 506 height 61
drag, startPoint x: 435, startPoint y: 453, endPoint x: 497, endPoint y: 472, distance: 65.3
click at [497, 472] on textarea "Hi [PERSON_NAME], thank you for reaching out! I'm sorry to hear he dryer it got…" at bounding box center [690, 470] width 506 height 61
type textarea "Hi [PERSON_NAME], thank you for reaching out! I'm sorry to hear he dryer it got…"
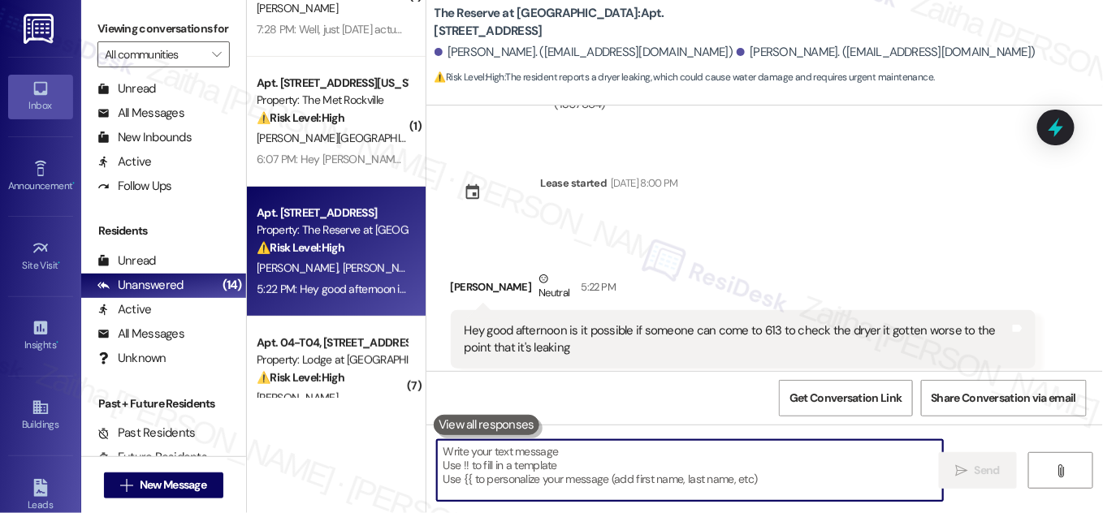
paste textarea "Hi [PERSON_NAME], thank you for reaching out! I’m sorry to hear the dryer has g…"
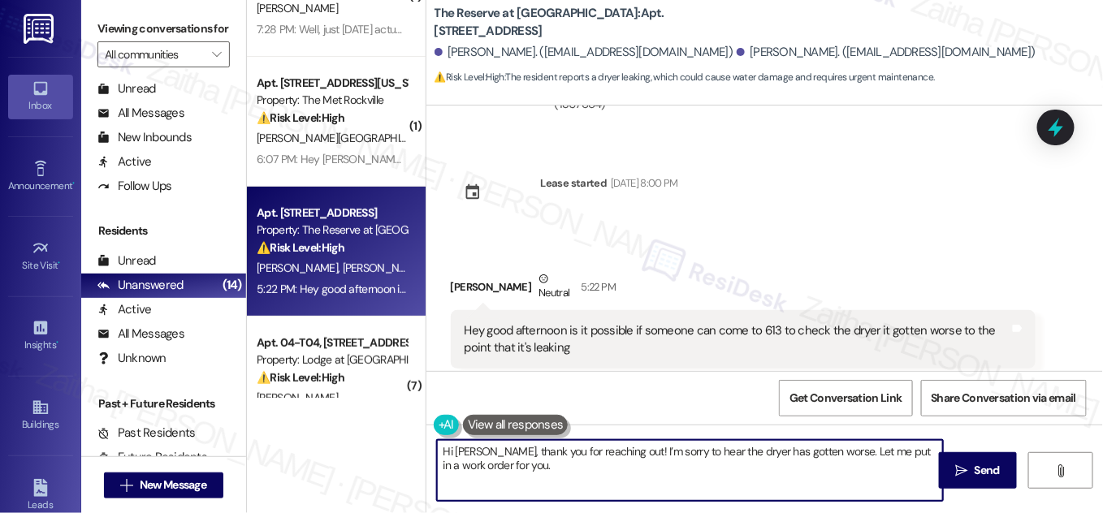
paste textarea "Do we have your permission to enter during your absence? Do you have pets that …"
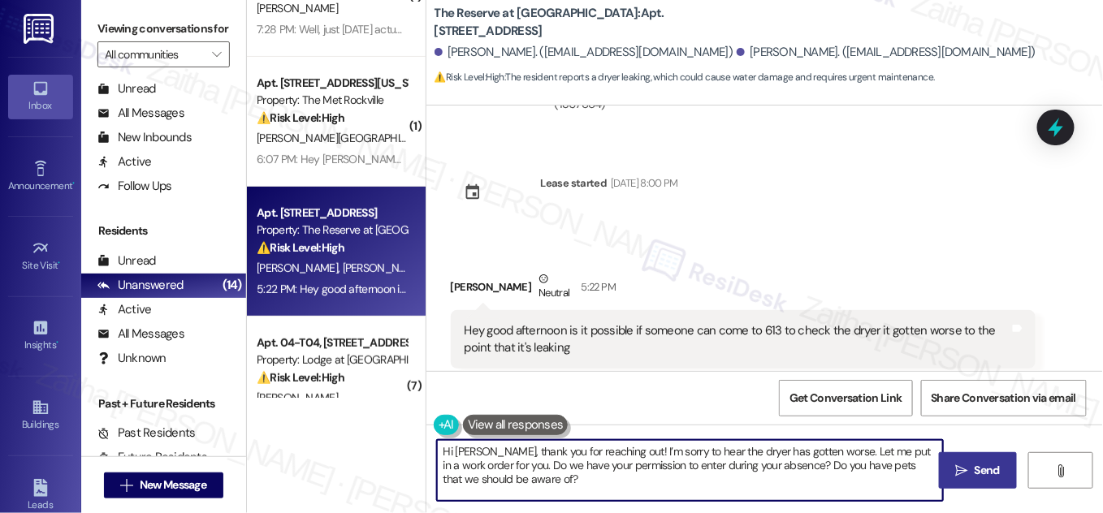
type textarea "Hi [PERSON_NAME], thank you for reaching out! I’m sorry to hear the dryer has g…"
click at [988, 471] on span "Send" at bounding box center [987, 470] width 25 height 17
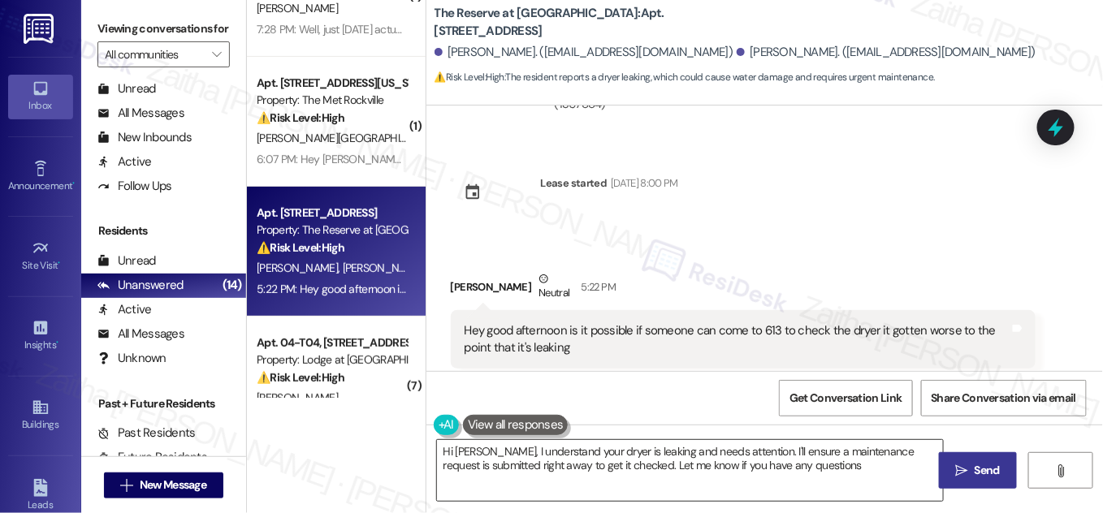
type textarea "Hi [PERSON_NAME], I understand your dryer is leaking and needs attention. I'll …"
drag, startPoint x: 875, startPoint y: 298, endPoint x: 870, endPoint y: 311, distance: 13.9
click at [870, 323] on div "Hey good afternoon is it possible if someone can come to 613 to check the dryer…" at bounding box center [737, 340] width 545 height 35
copy div "gotten worse to the point that it's leaking"
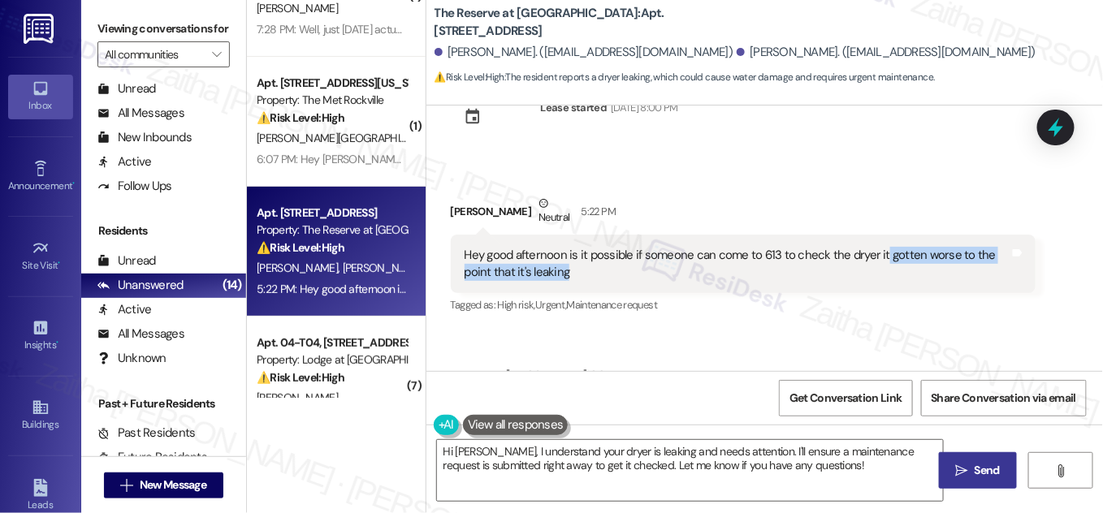
scroll to position [3587, 0]
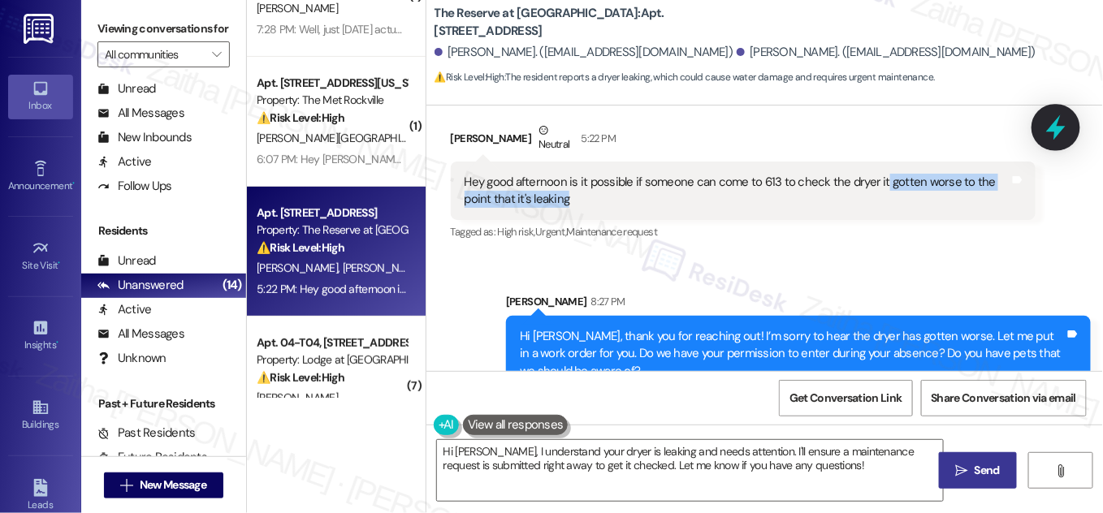
click at [1050, 133] on icon at bounding box center [1056, 128] width 28 height 28
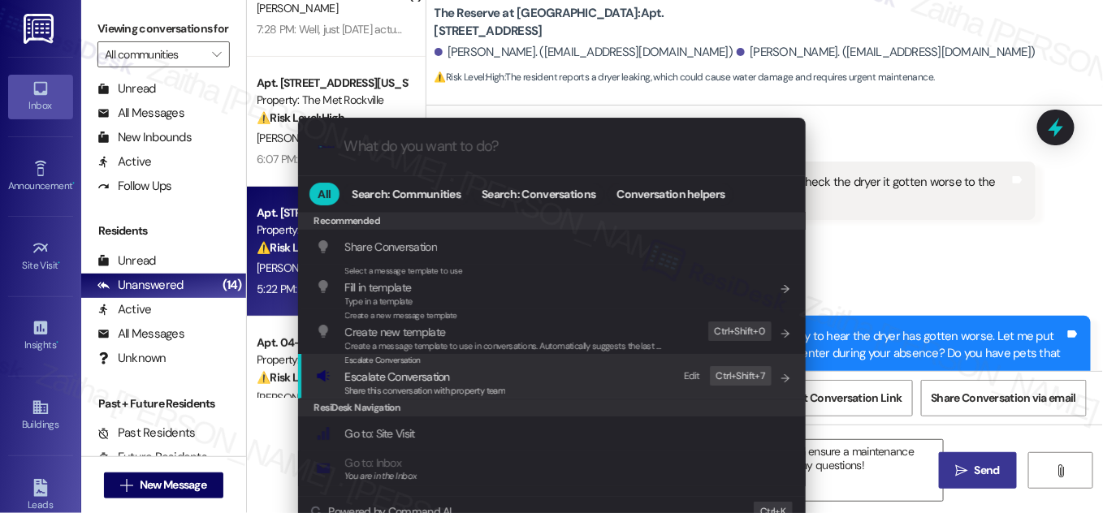
click at [444, 378] on span "Escalate Conversation" at bounding box center [397, 377] width 105 height 15
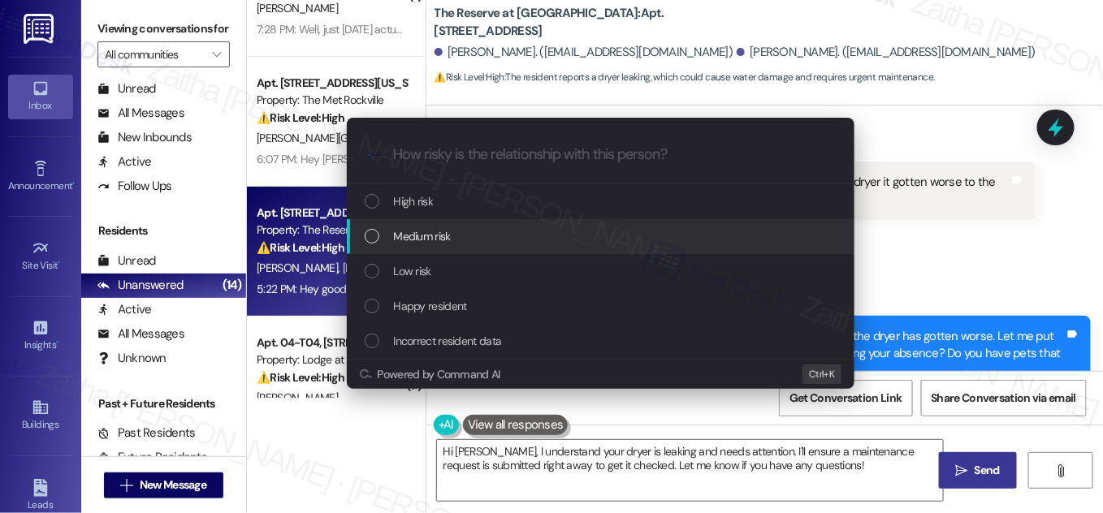
click at [476, 232] on div "Medium risk" at bounding box center [602, 236] width 475 height 18
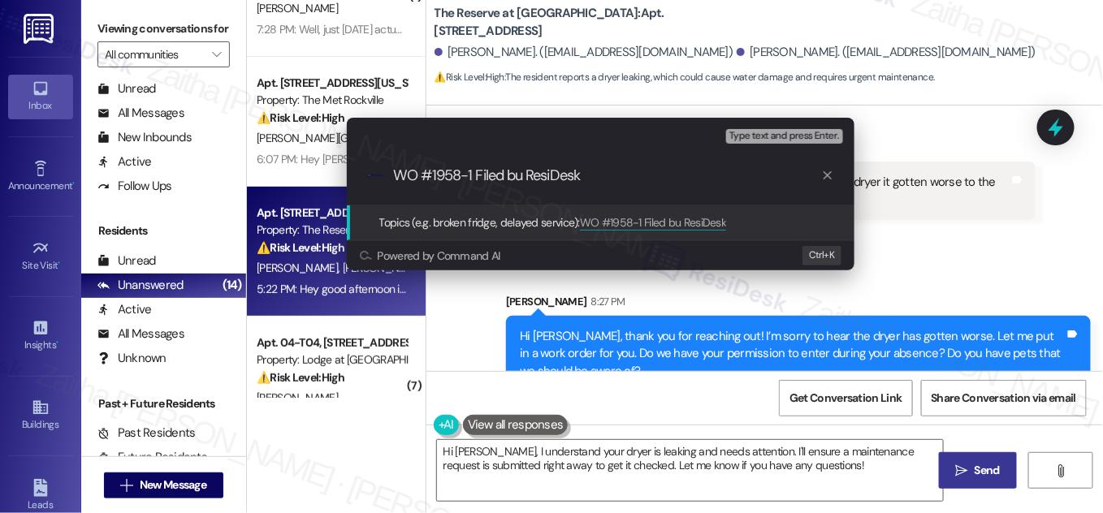
click at [519, 168] on input "WO #1958-1 Filed bu ResiDesk" at bounding box center [607, 175] width 428 height 17
click at [591, 172] on input "WO #1958-1 Filed by ResiDesk" at bounding box center [607, 175] width 428 height 17
type input "WO #1958-1 Filed by ResiDesk - Dryer issue"
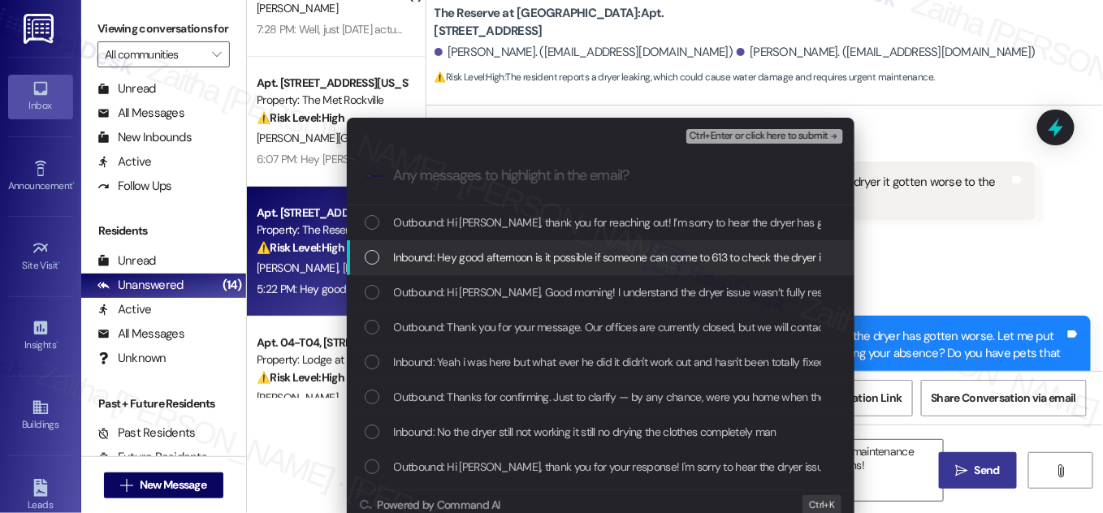
click at [470, 260] on span "Inbound: Hey good afternoon is it possible if someone can come to 613 to check …" at bounding box center [706, 258] width 624 height 18
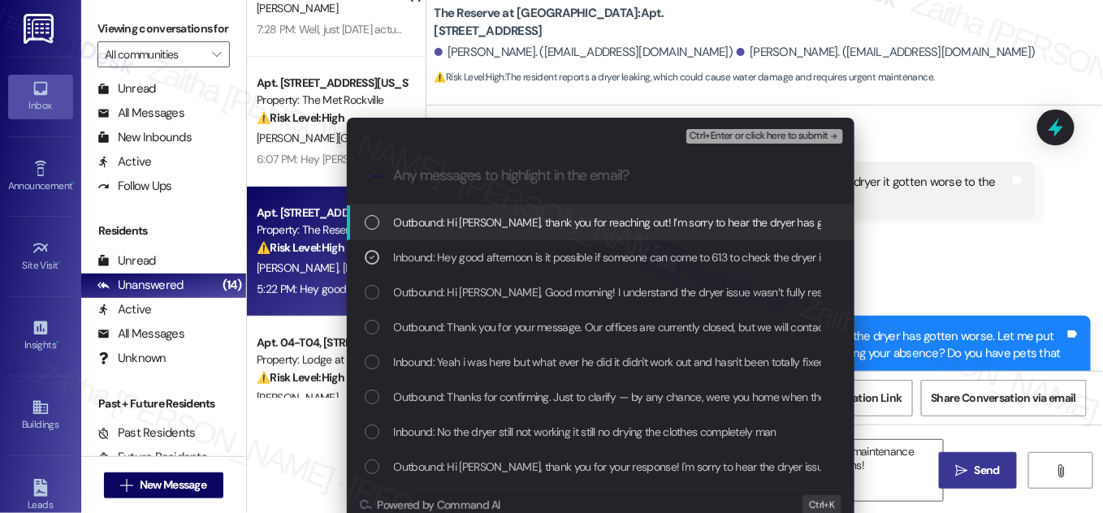
click at [751, 131] on span "Ctrl+Enter or click here to submit" at bounding box center [759, 136] width 139 height 11
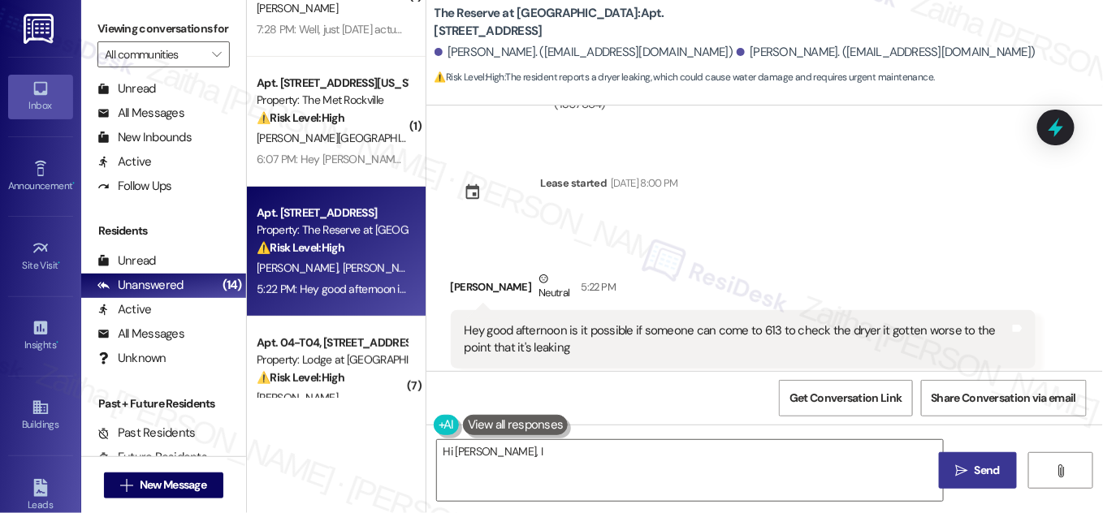
scroll to position [3438, 0]
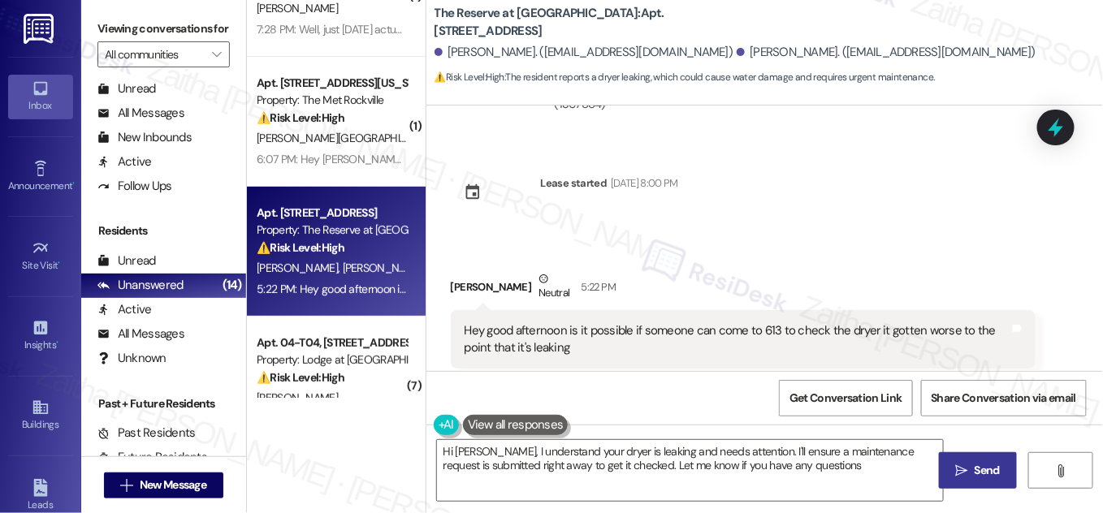
type textarea "Hi [PERSON_NAME], I understand your dryer is leaking and needs attention. I'll …"
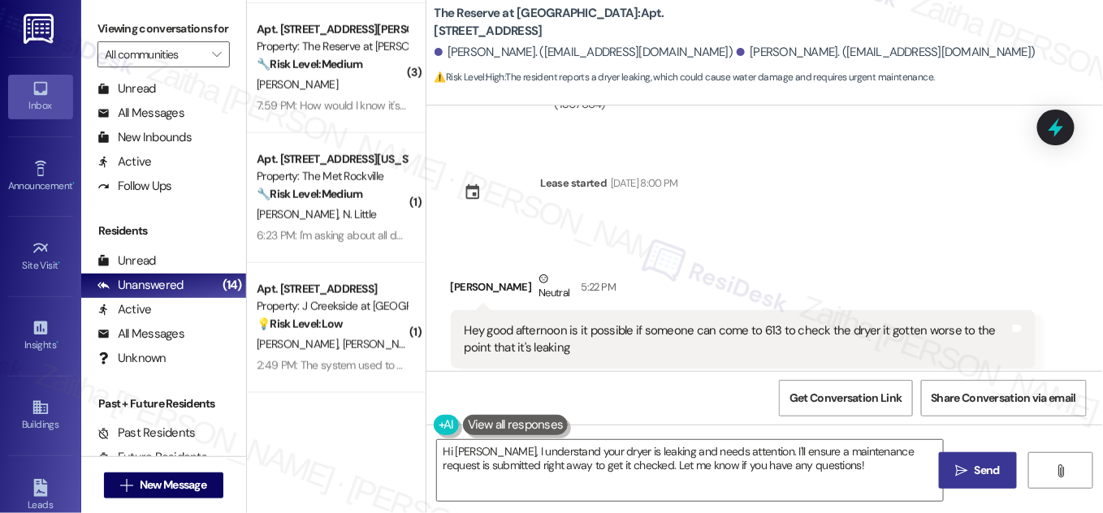
scroll to position [591, 0]
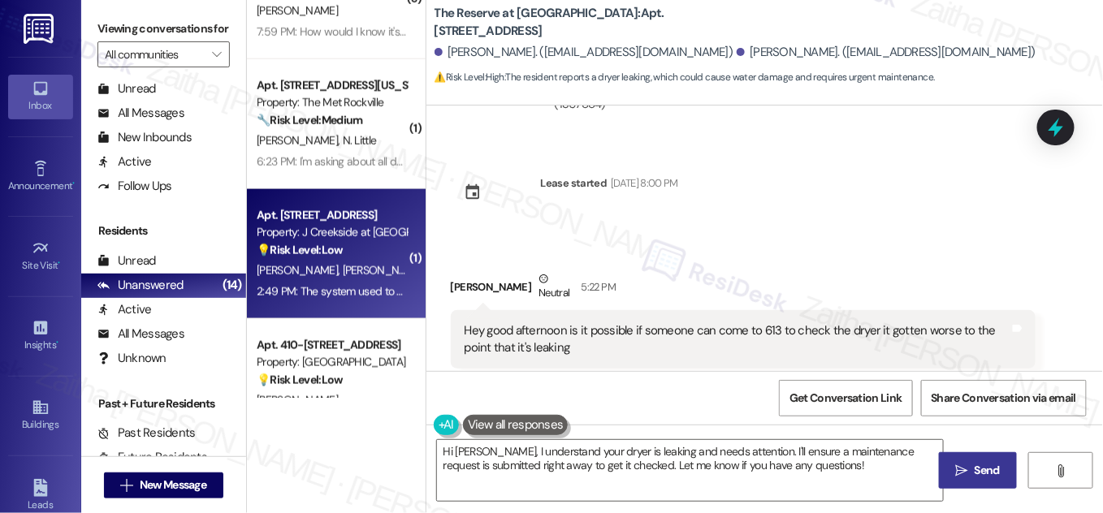
click at [380, 268] on div "[PERSON_NAME] [PERSON_NAME]" at bounding box center [332, 271] width 154 height 20
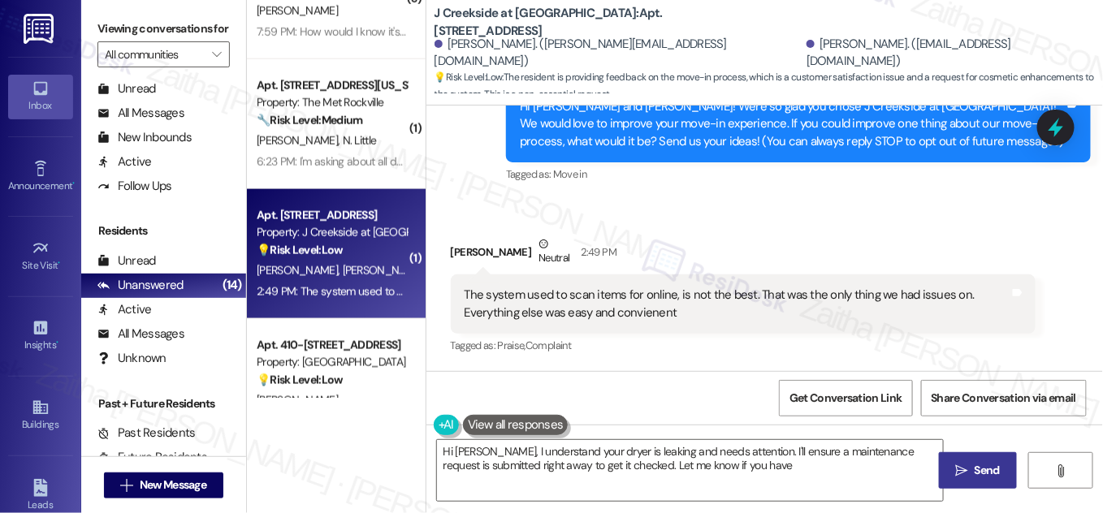
scroll to position [187, 0]
type textarea "Hi [PERSON_NAME], I understand your dryer is leaking and needs attention. I'll …"
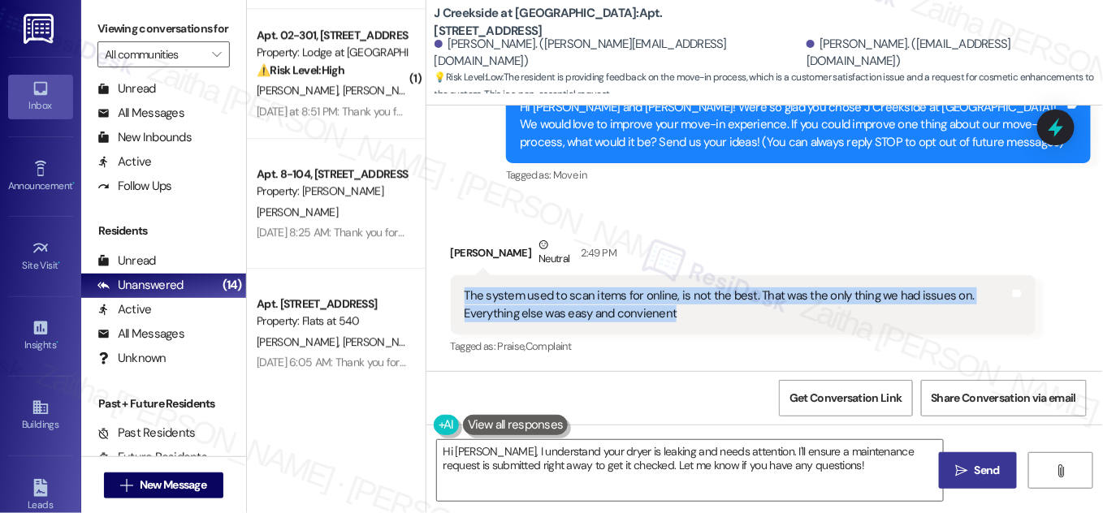
drag, startPoint x: 452, startPoint y: 296, endPoint x: 693, endPoint y: 326, distance: 242.3
click at [693, 326] on div "The system used to scan items for online, is not the best. That was the only th…" at bounding box center [743, 304] width 585 height 59
copy div "The system used to scan items for online, is not the best. That was the only th…"
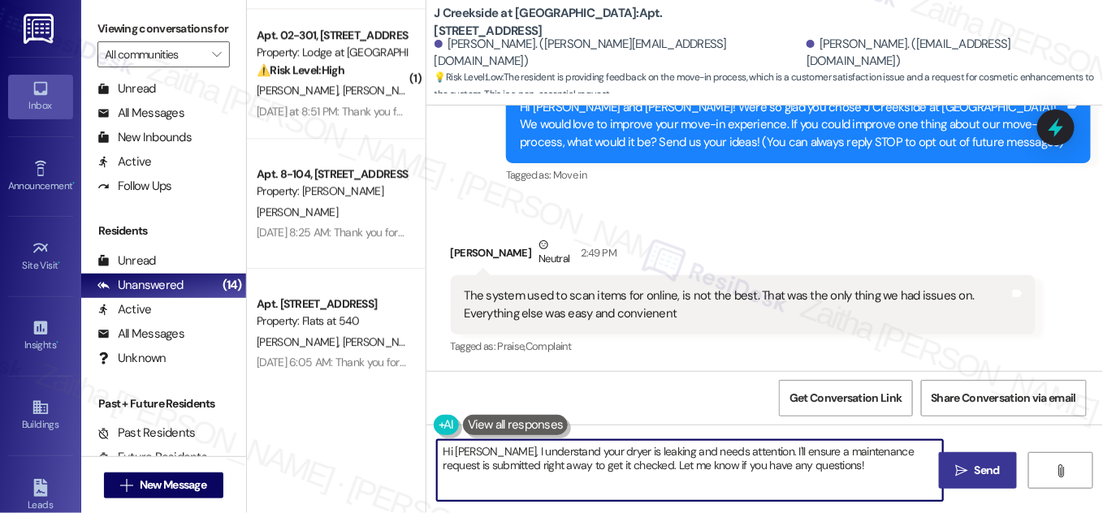
drag, startPoint x: 443, startPoint y: 455, endPoint x: 846, endPoint y: 474, distance: 403.4
click at [845, 476] on textarea "Hi [PERSON_NAME], I understand your dryer is leaking and needs attention. I'll …" at bounding box center [690, 470] width 506 height 61
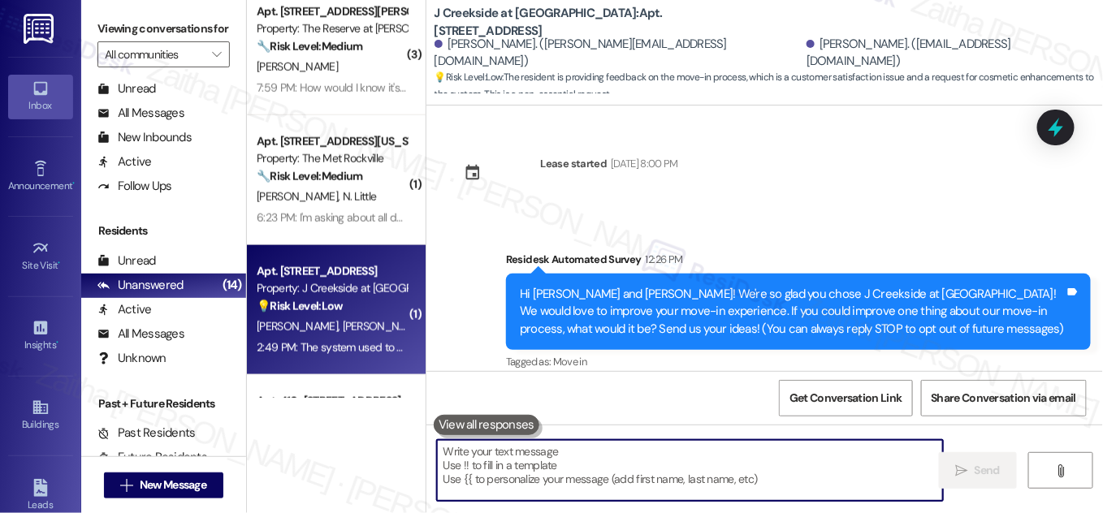
scroll to position [608, 0]
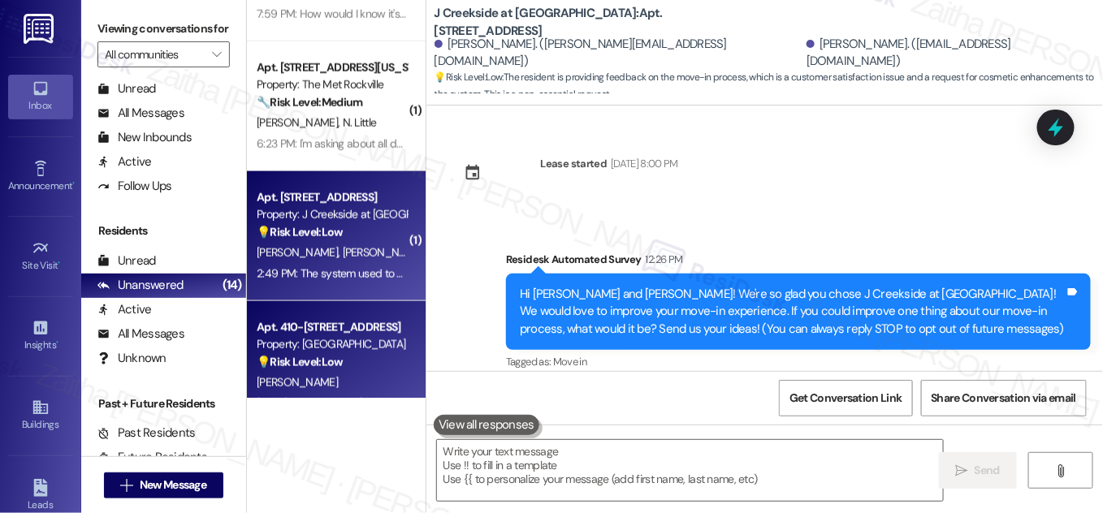
click at [343, 358] on strong "💡 Risk Level: Low" at bounding box center [300, 362] width 86 height 15
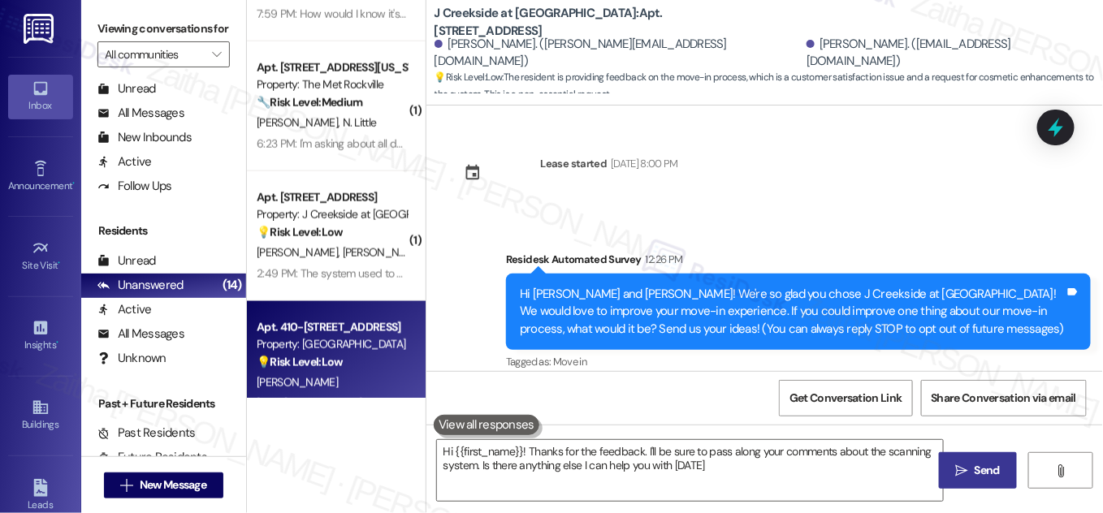
type textarea "Hi {{first_name}}! Thanks for the feedback. I'll be sure to pass along your com…"
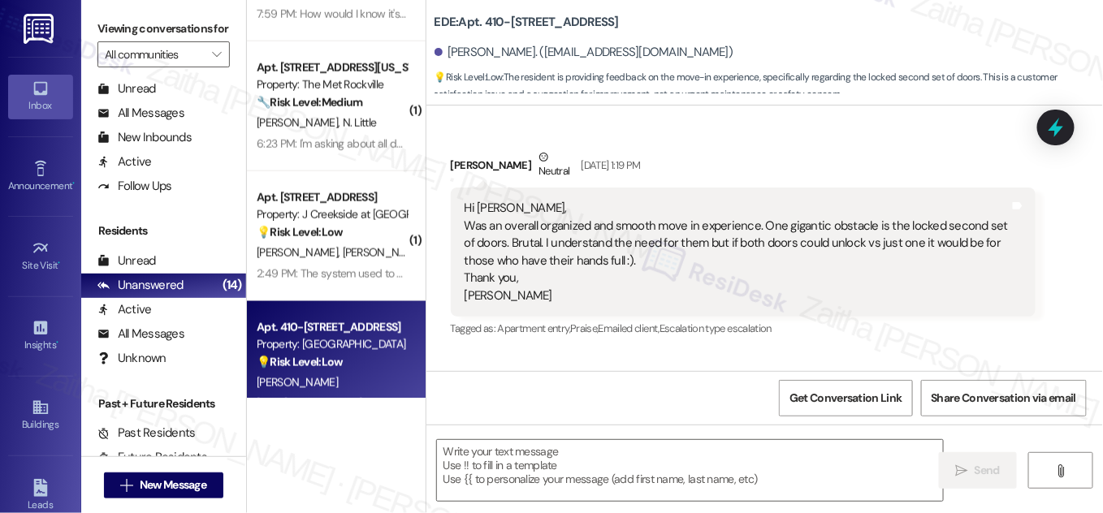
type textarea "Fetching suggested responses. Please feel free to read through the conversation…"
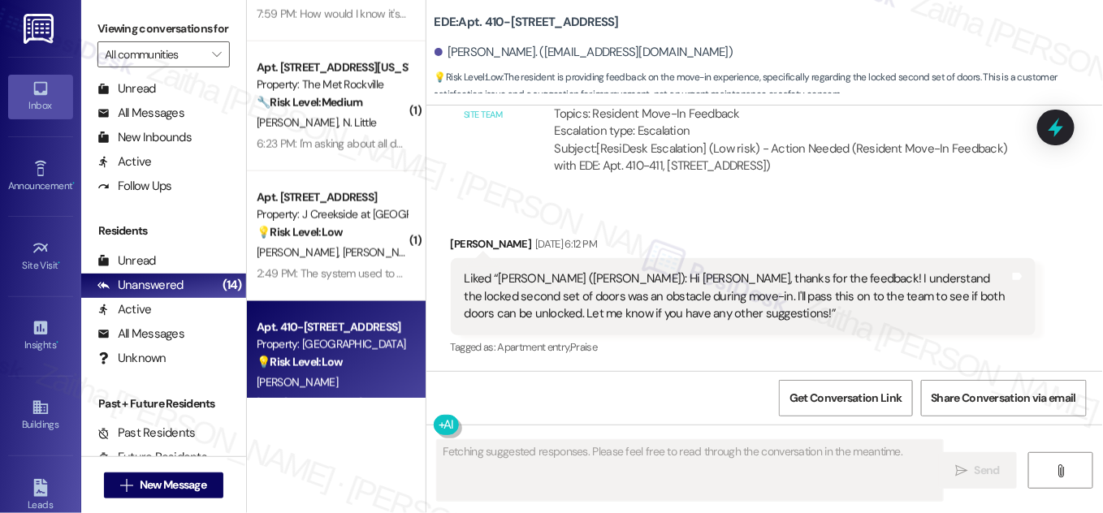
scroll to position [801, 0]
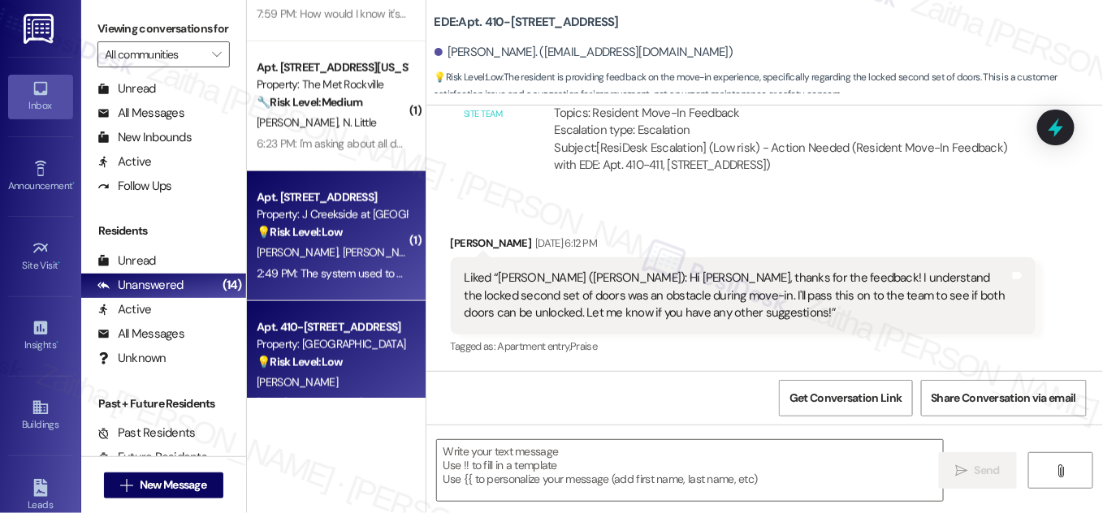
click at [370, 247] on div "[PERSON_NAME] [PERSON_NAME]" at bounding box center [332, 253] width 154 height 20
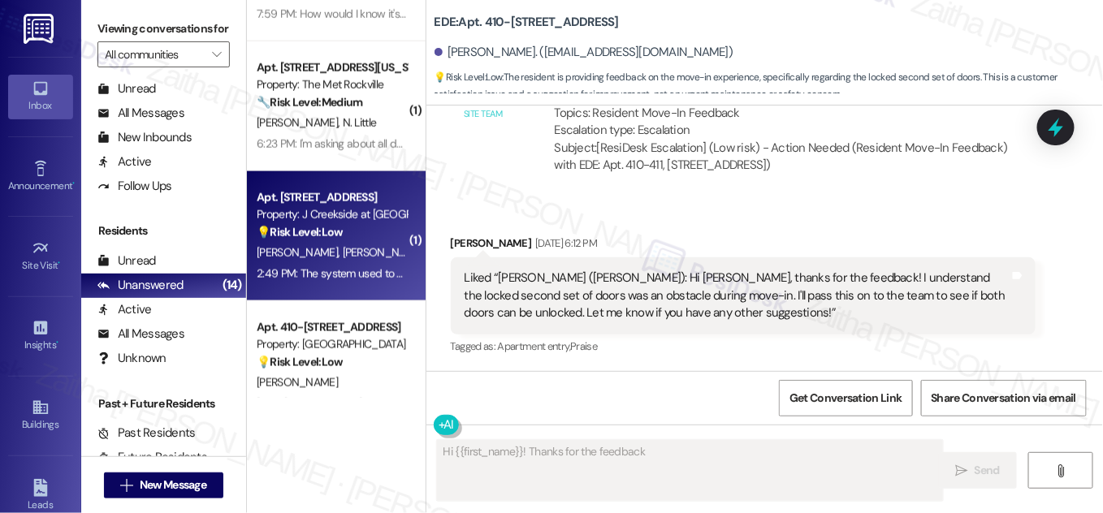
scroll to position [187, 0]
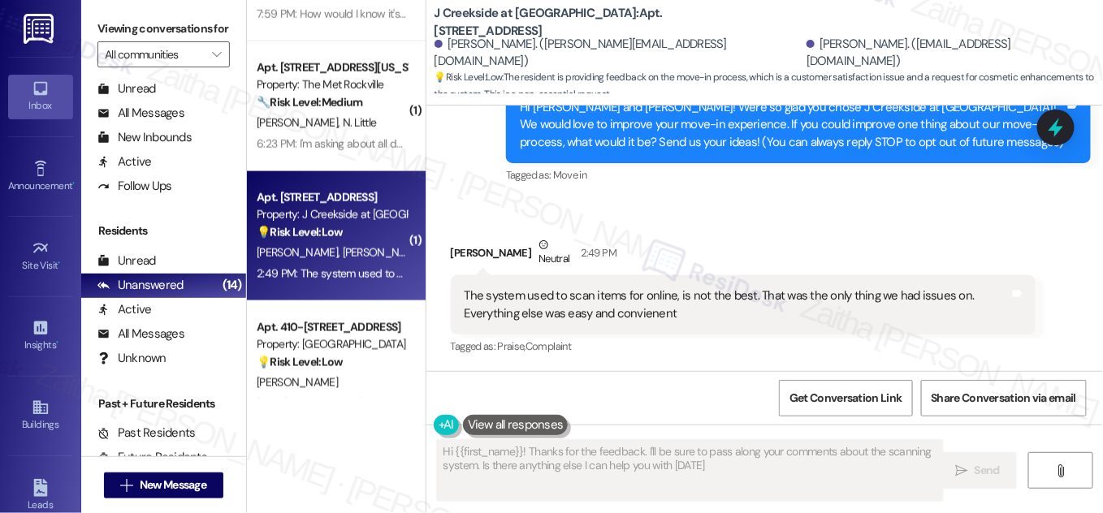
type textarea "Hi {{first_name}}! Thanks for the feedback. I'll be sure to pass along your com…"
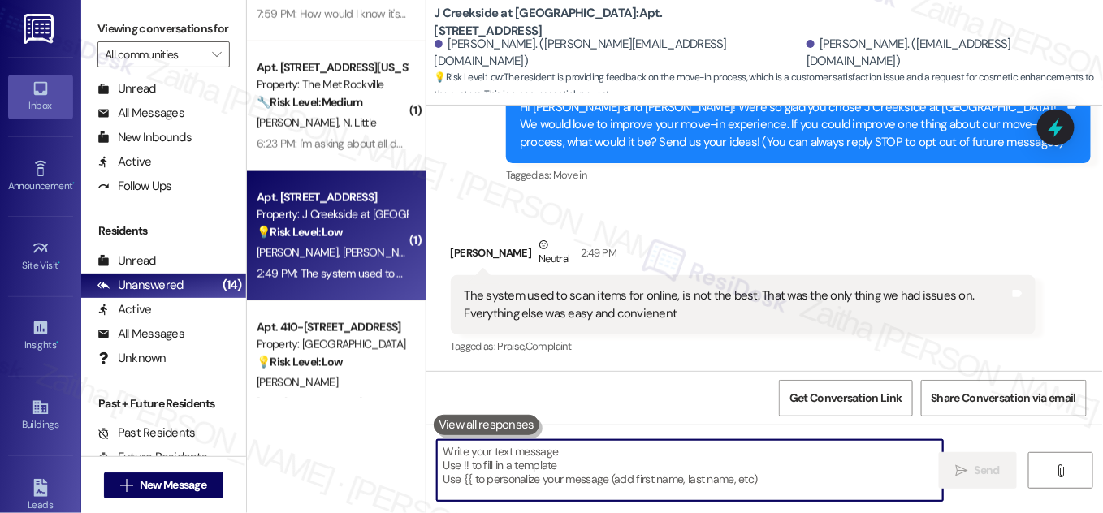
click at [543, 455] on textarea at bounding box center [690, 470] width 506 height 61
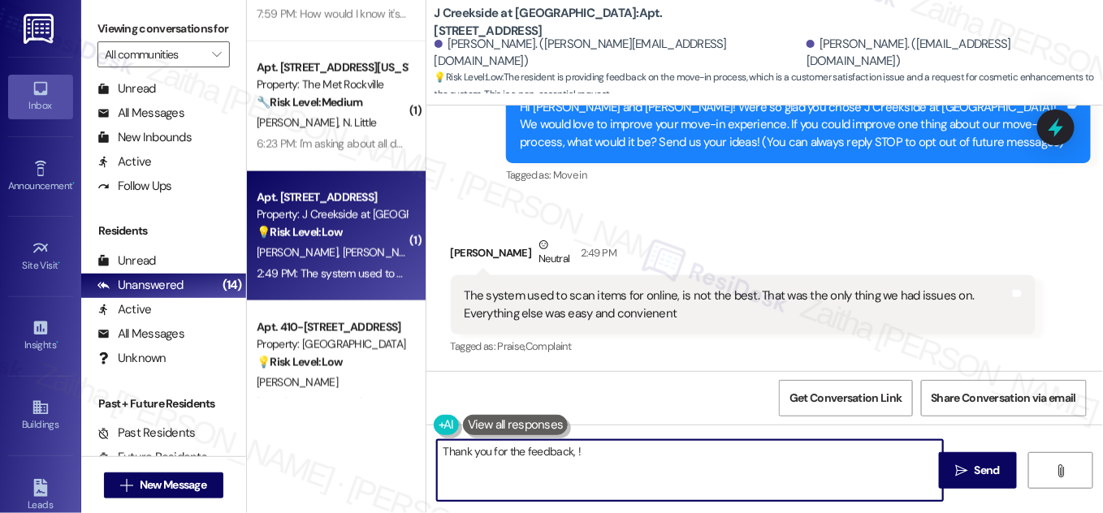
paste textarea "I’m glad to hear most of the process was easy and convenient. I’ll be sure to r…"
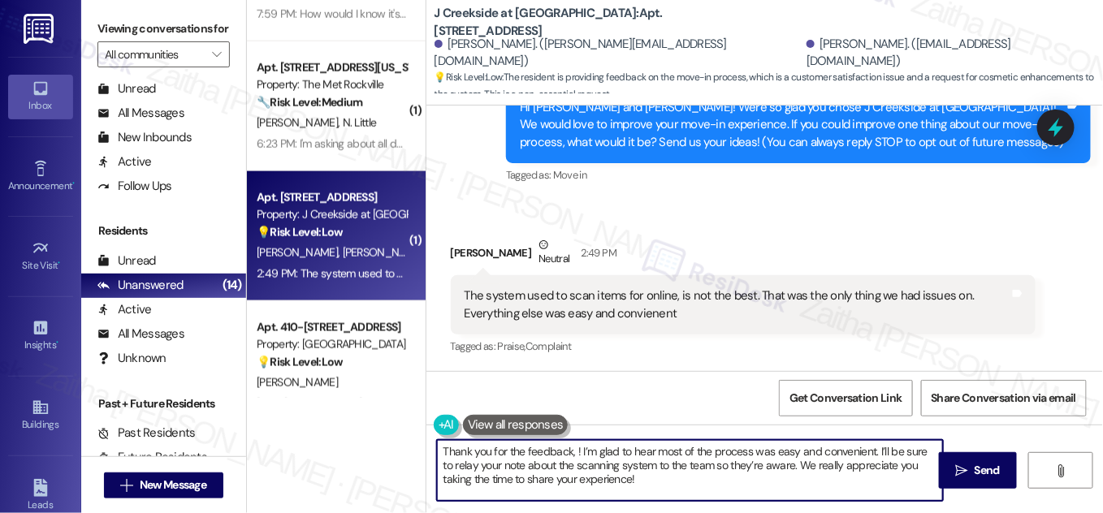
click at [460, 257] on div "[PERSON_NAME] Neutral 2:49 PM" at bounding box center [743, 256] width 585 height 40
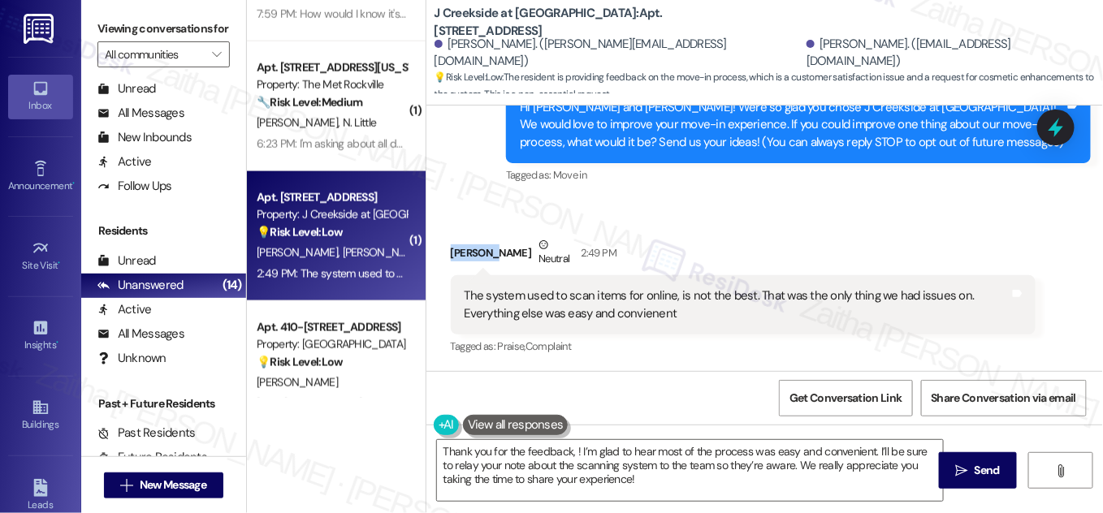
click at [460, 257] on div "[PERSON_NAME] Neutral 2:49 PM" at bounding box center [743, 256] width 585 height 40
copy div "[PERSON_NAME]"
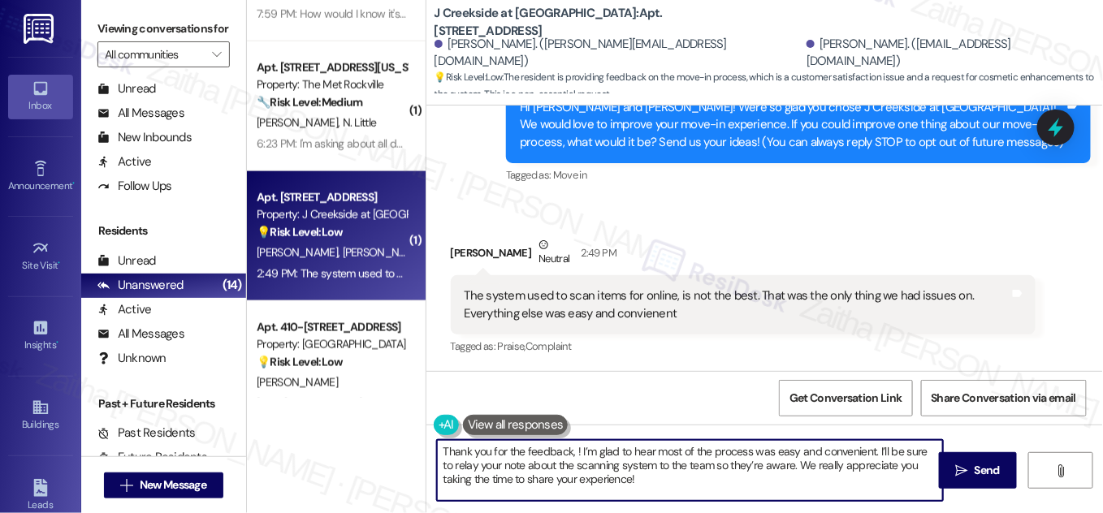
click at [572, 448] on textarea "Thank you for the feedback, ! I’m glad to hear most of the process was easy and…" at bounding box center [690, 470] width 506 height 61
paste textarea "[PERSON_NAME]"
click at [694, 497] on textarea "Thank you for the feedback, [PERSON_NAME]! I’m glad to hear most of the process…" at bounding box center [690, 470] width 506 height 61
type textarea "Thank you for the feedback, [PERSON_NAME]! I’m glad to hear most of the process…"
click at [985, 475] on span "Send" at bounding box center [987, 470] width 25 height 17
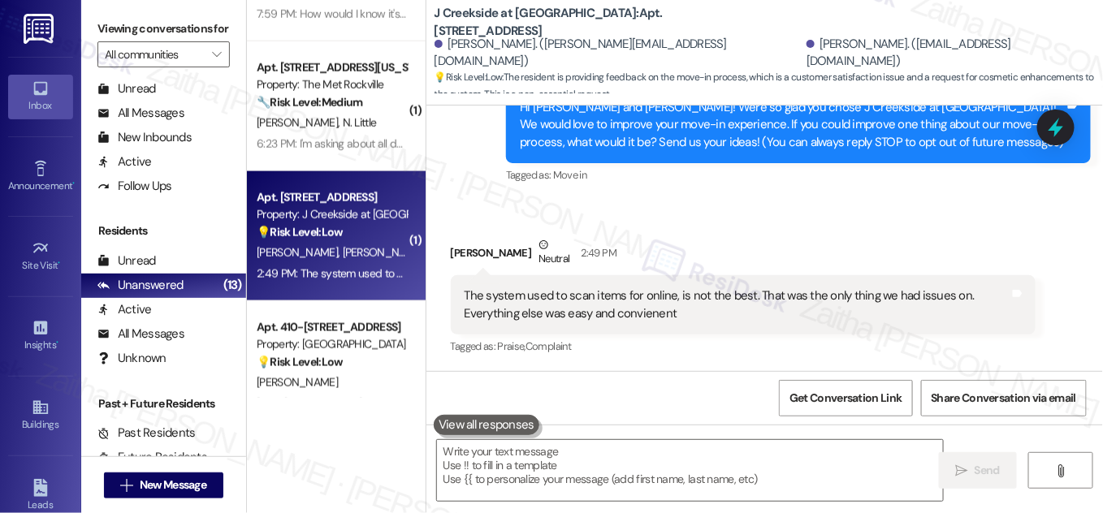
type textarea "Fetching suggested responses. Please feel free to read through the conversation…"
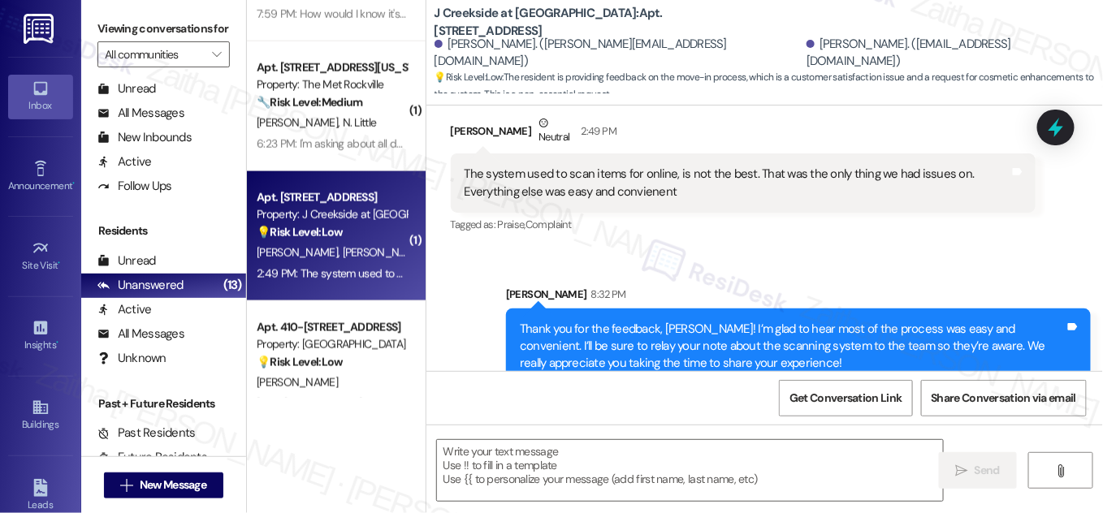
scroll to position [336, 0]
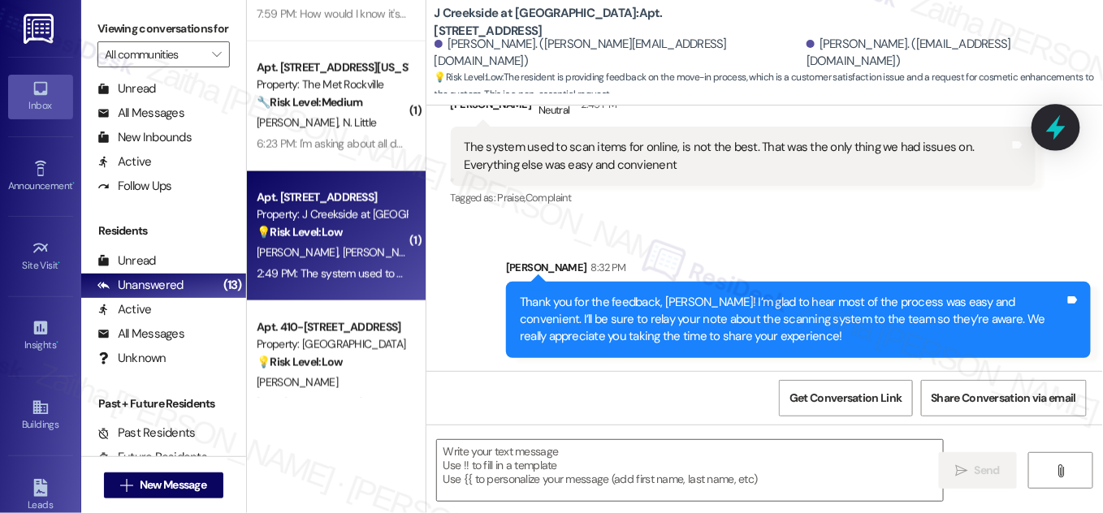
click at [1056, 132] on icon at bounding box center [1055, 127] width 19 height 25
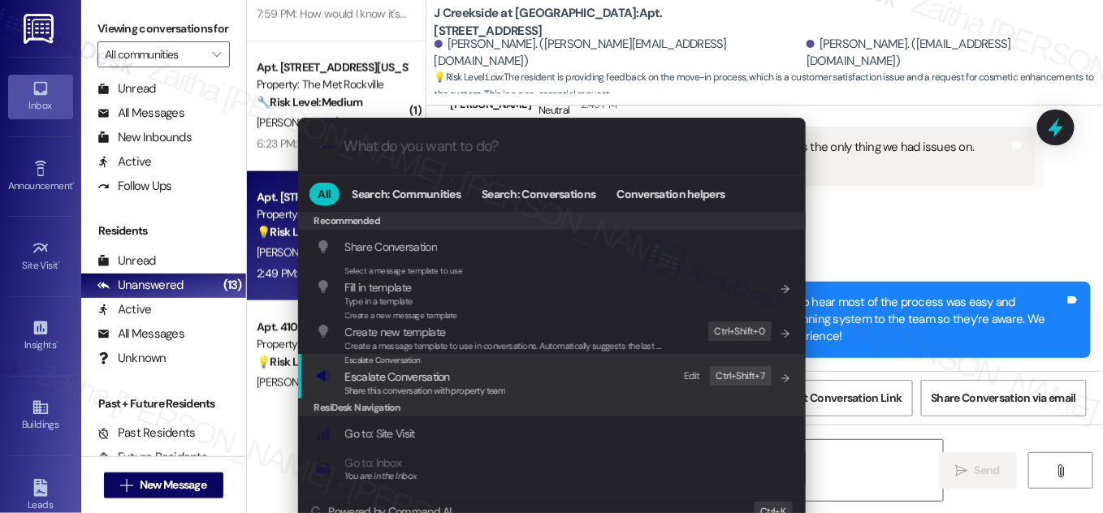
drag, startPoint x: 400, startPoint y: 374, endPoint x: 407, endPoint y: 366, distance: 10.4
click at [400, 375] on span "Escalate Conversation" at bounding box center [397, 377] width 105 height 15
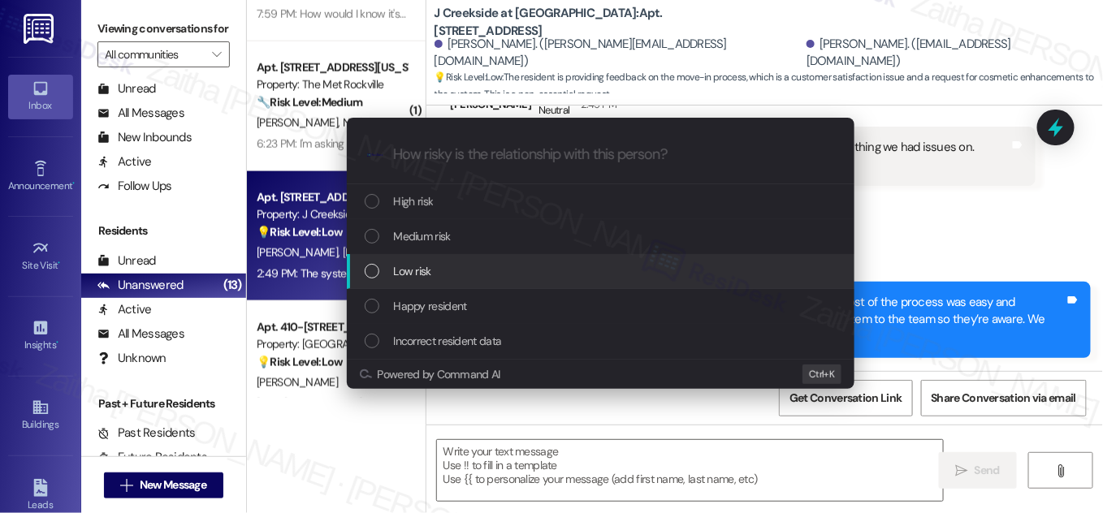
click at [422, 281] on div "Low risk" at bounding box center [601, 271] width 508 height 35
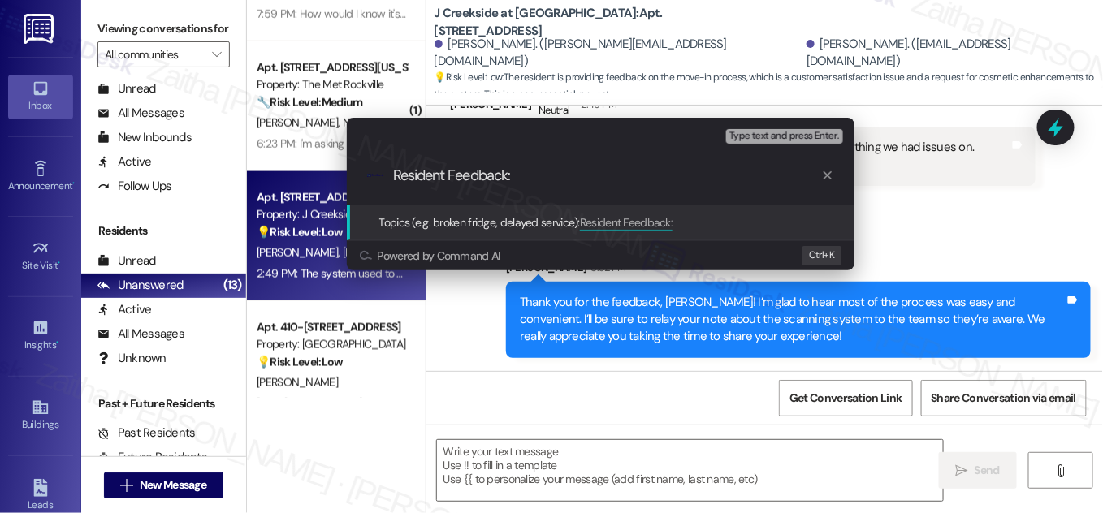
paste input "Scanning System Concerns"
type input "Resident Feedback: Scanning System Concerns"
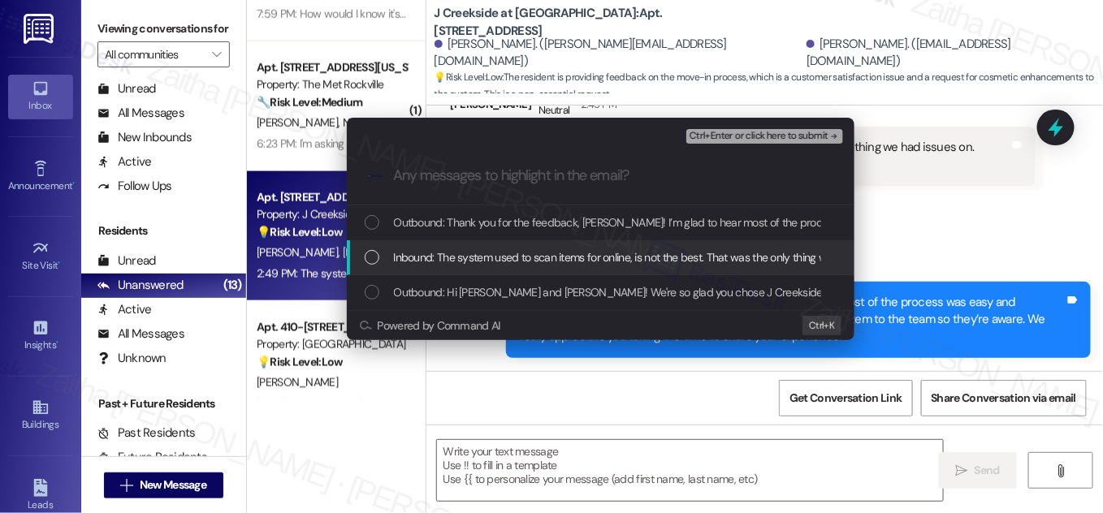
click at [413, 266] on span "Inbound: The system used to scan items for online, is not the best. That was th…" at bounding box center [747, 258] width 707 height 18
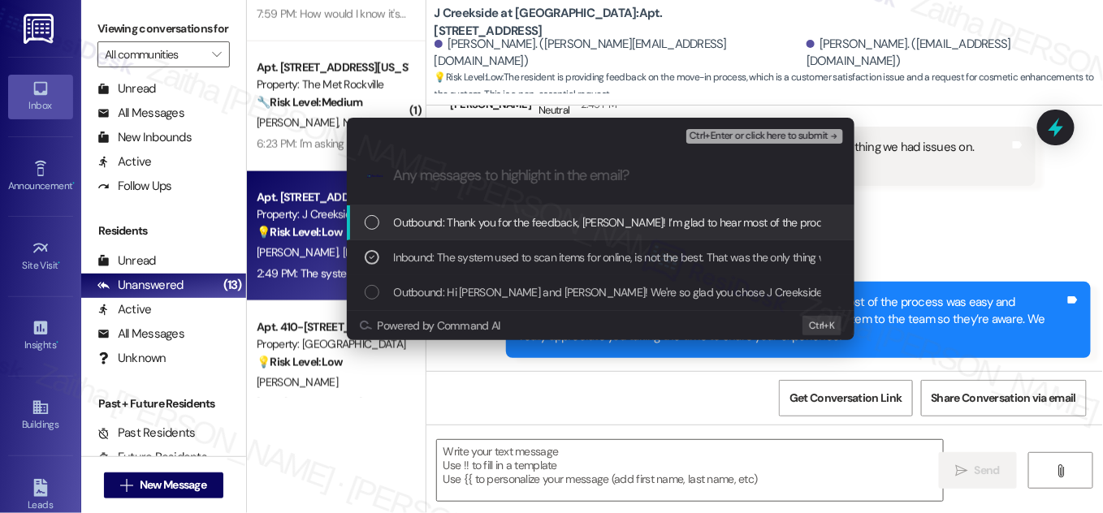
click at [753, 134] on span "Ctrl+Enter or click here to submit" at bounding box center [759, 136] width 139 height 11
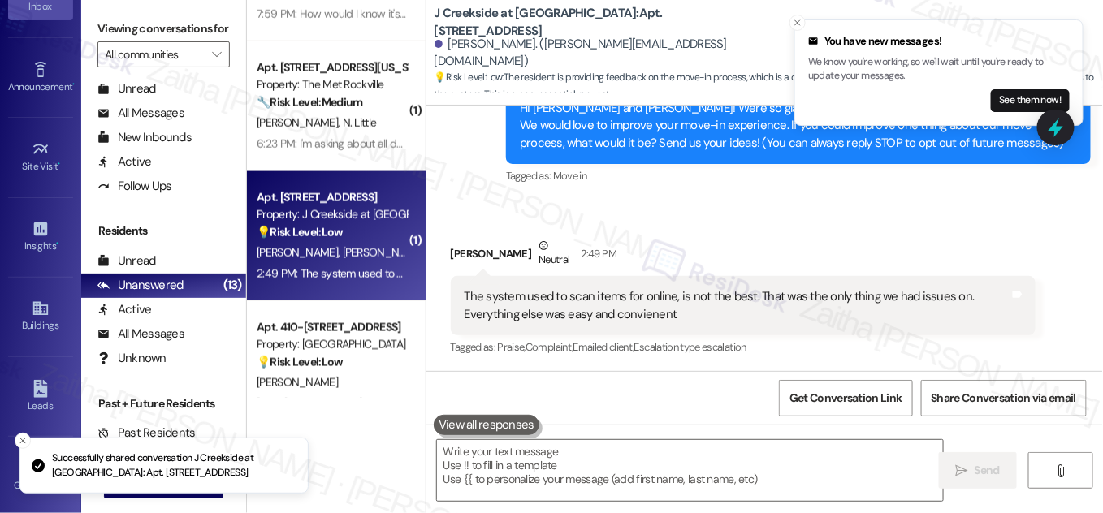
scroll to position [335, 0]
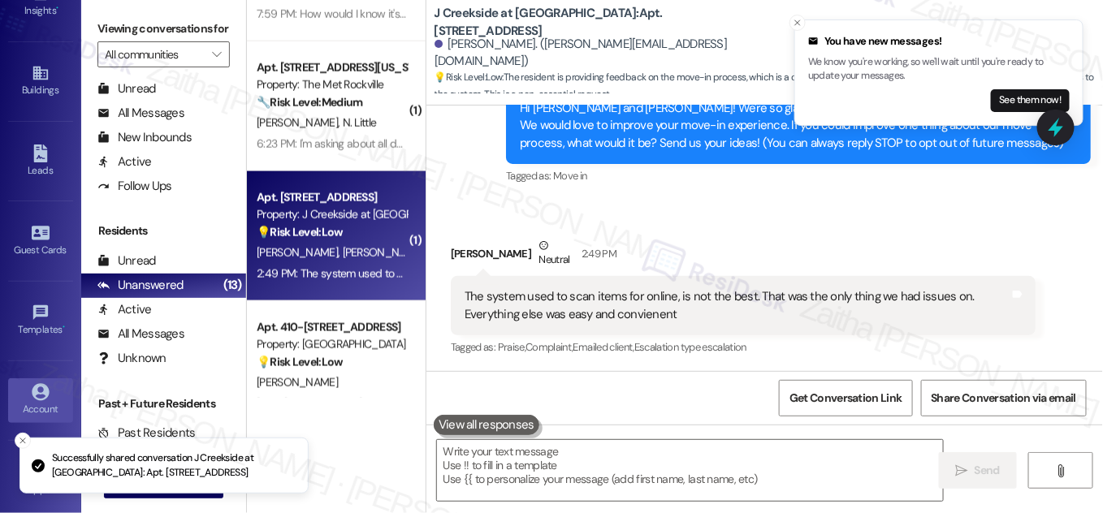
click at [32, 384] on icon at bounding box center [40, 392] width 17 height 17
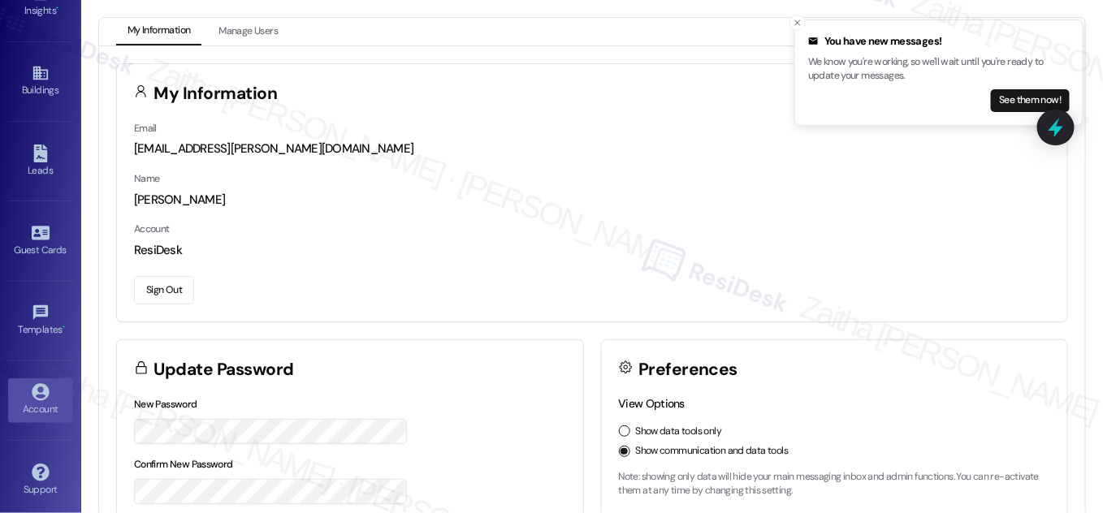
click at [167, 291] on button "Sign Out" at bounding box center [164, 290] width 60 height 28
